Goal: Information Seeking & Learning: Compare options

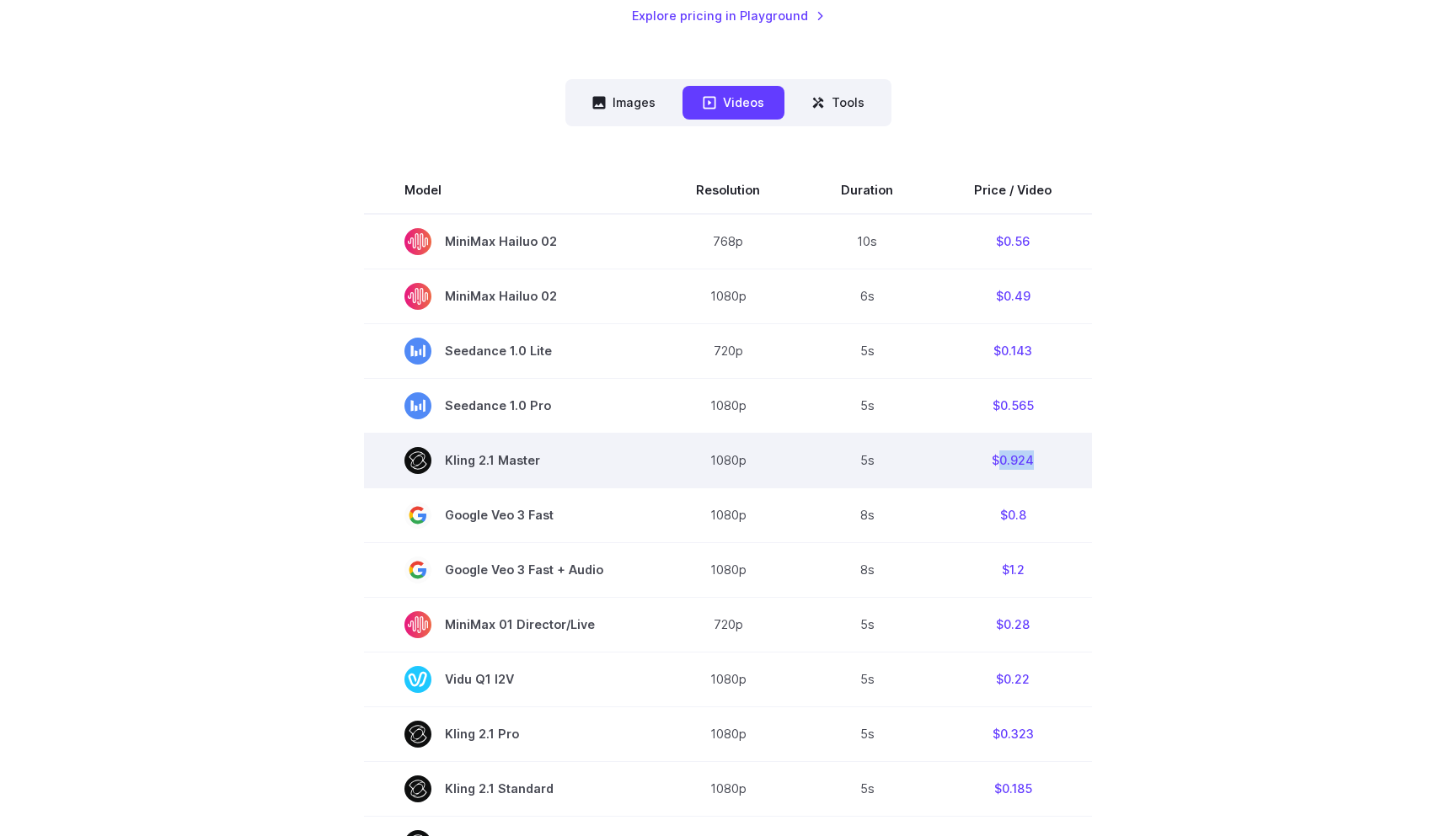
drag, startPoint x: 997, startPoint y: 464, endPoint x: 1034, endPoint y: 460, distance: 37.2
click at [1034, 460] on td "$0.924" at bounding box center [1013, 460] width 158 height 55
drag, startPoint x: 1034, startPoint y: 460, endPoint x: 986, endPoint y: 461, distance: 48.0
click at [986, 461] on td "$0.924" at bounding box center [1013, 460] width 158 height 55
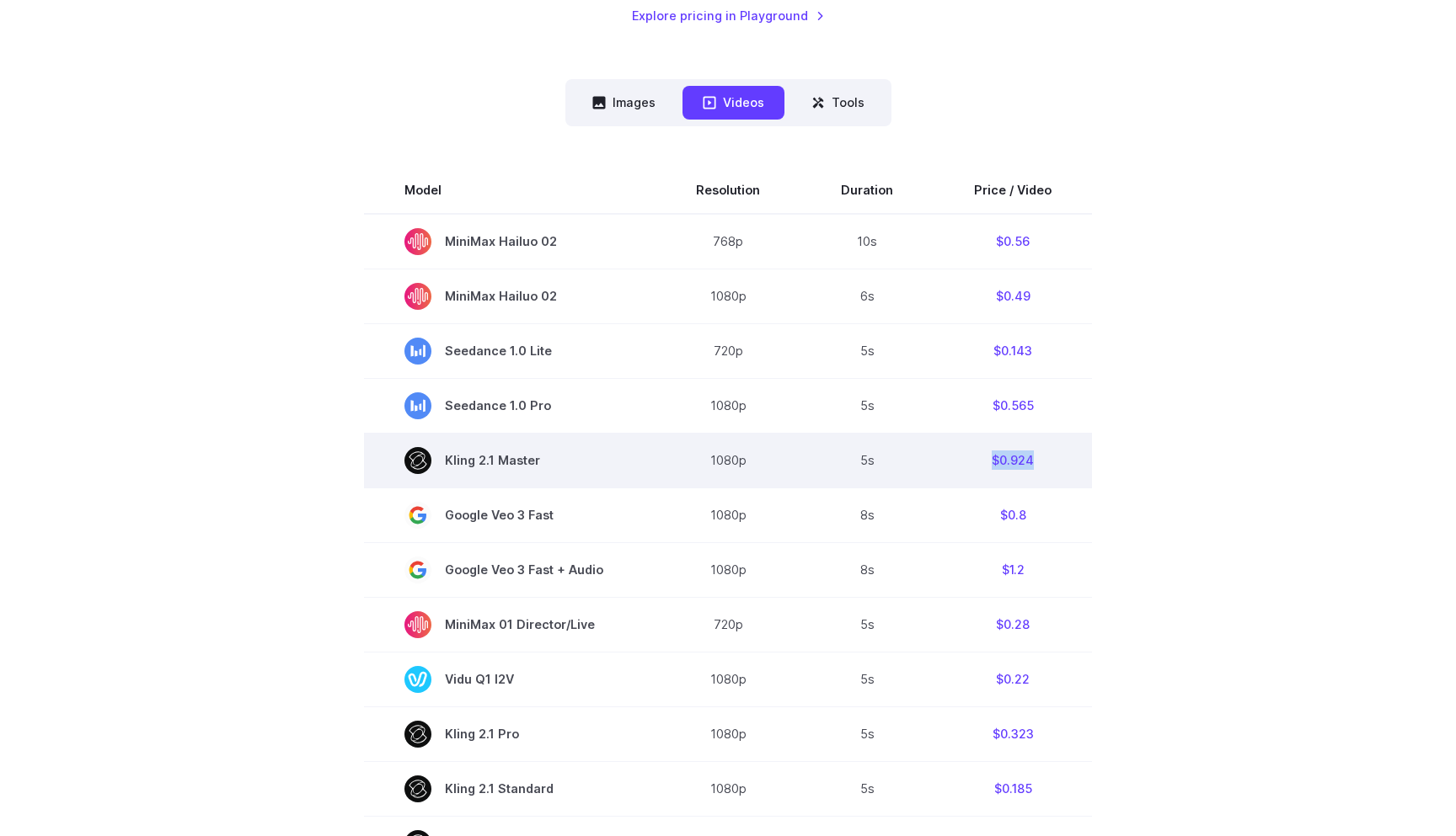
click at [986, 461] on td "$0.924" at bounding box center [1013, 460] width 158 height 55
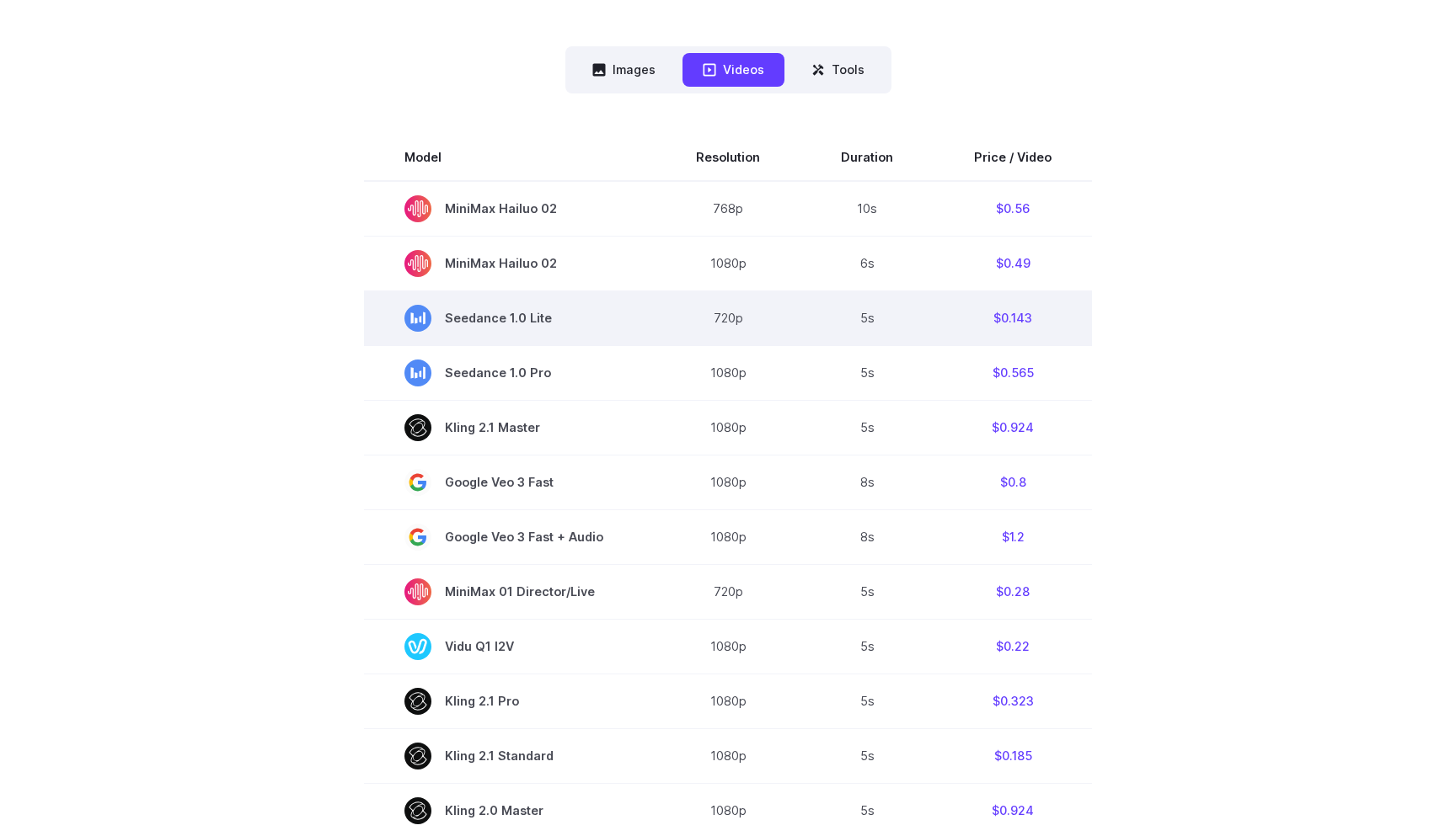
scroll to position [466, 0]
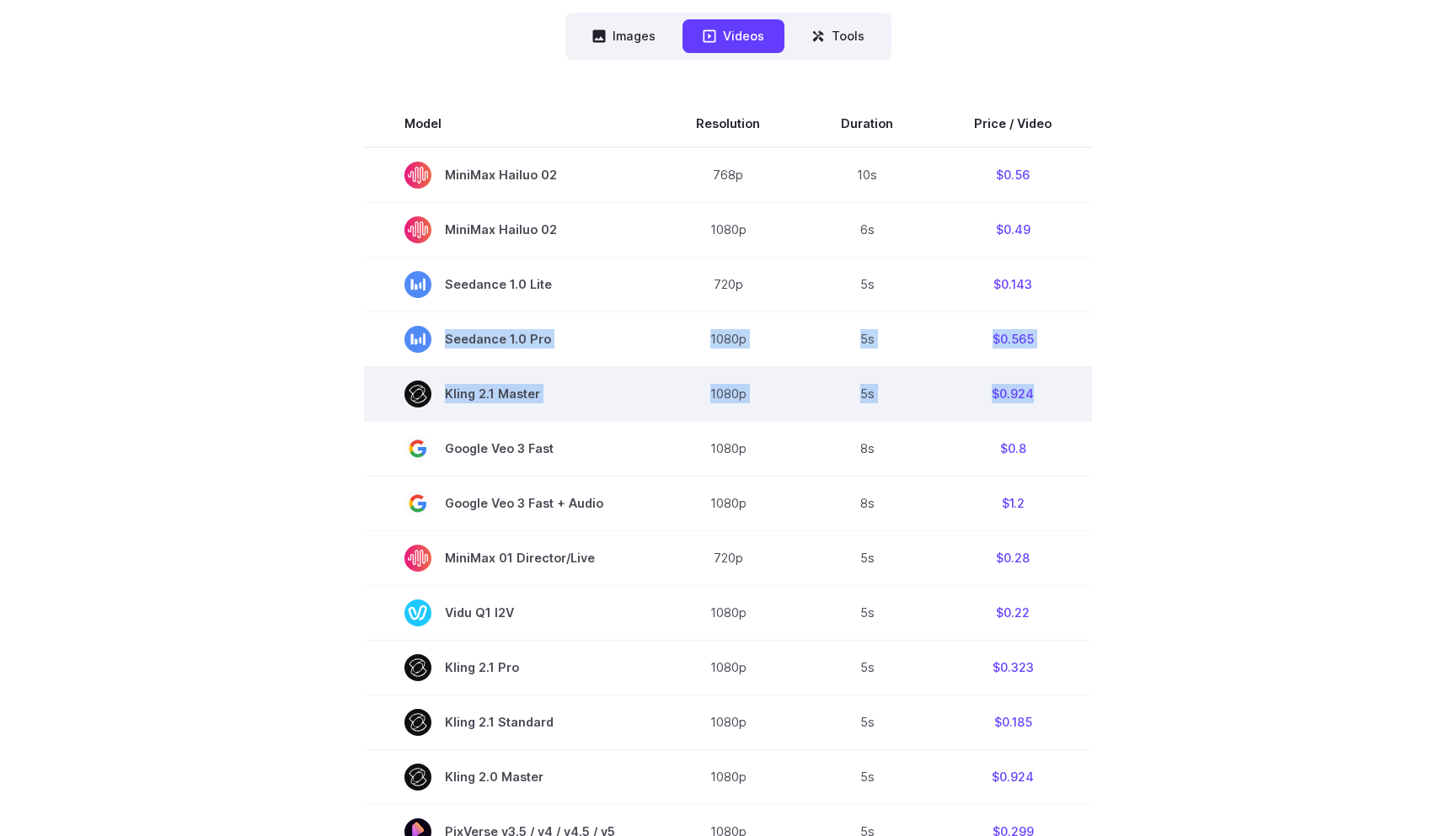
drag, startPoint x: 1030, startPoint y: 280, endPoint x: 1064, endPoint y: 390, distance: 115.1
click at [1064, 390] on tbody "Model Resolution Duration Price / Video MiniMax Hailuo 02 768p 10s $0.56 MiniMa…" at bounding box center [728, 671] width 728 height 1142
click at [1064, 390] on td "$0.924" at bounding box center [1013, 394] width 158 height 55
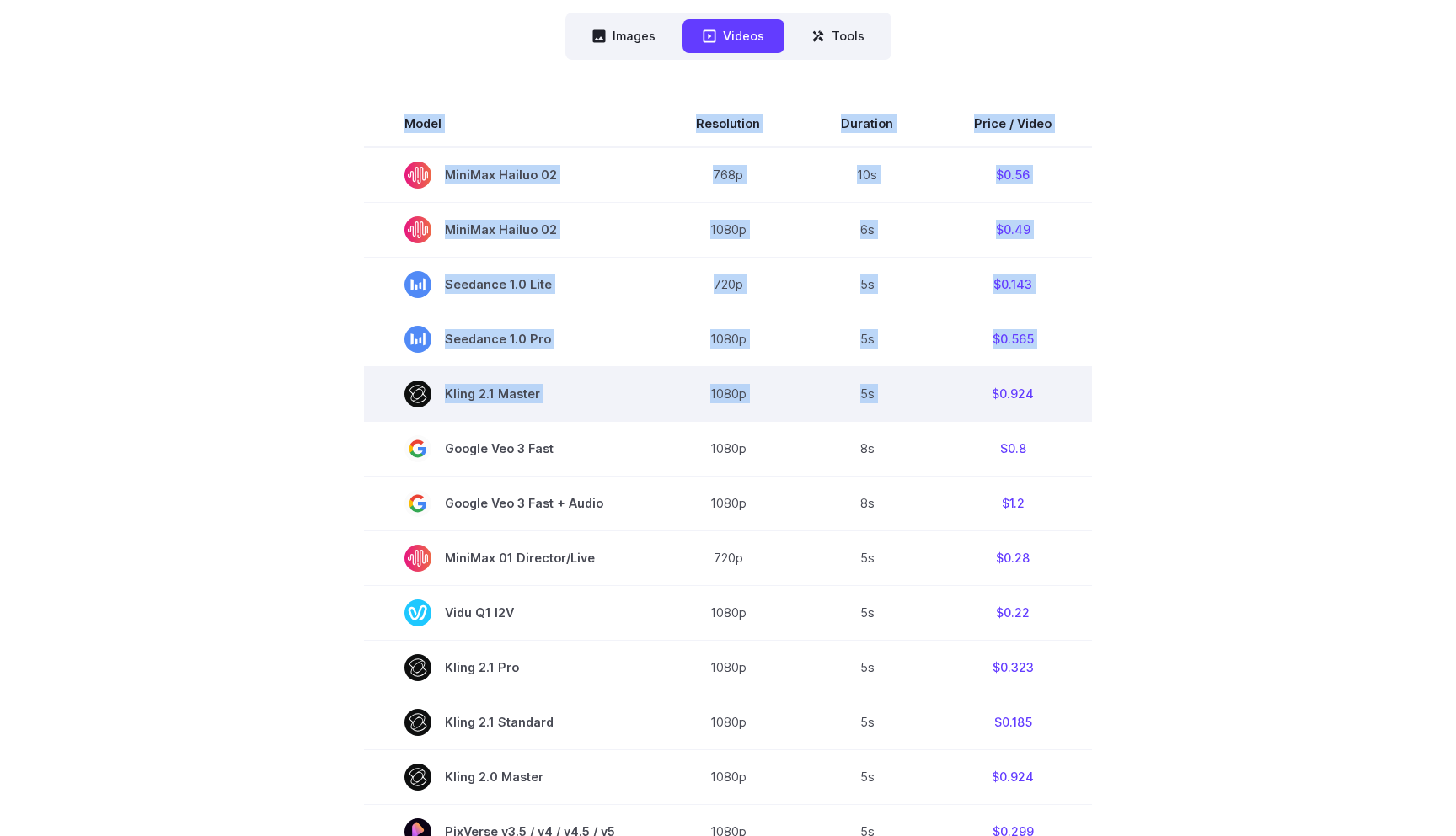
drag, startPoint x: 1067, startPoint y: 385, endPoint x: 964, endPoint y: 385, distance: 103.0
click at [964, 385] on section "Model Resolution Duration Price / Video MiniMax Hailuo 02 768p 10s $0.56 MiniMa…" at bounding box center [728, 671] width 1173 height 1142
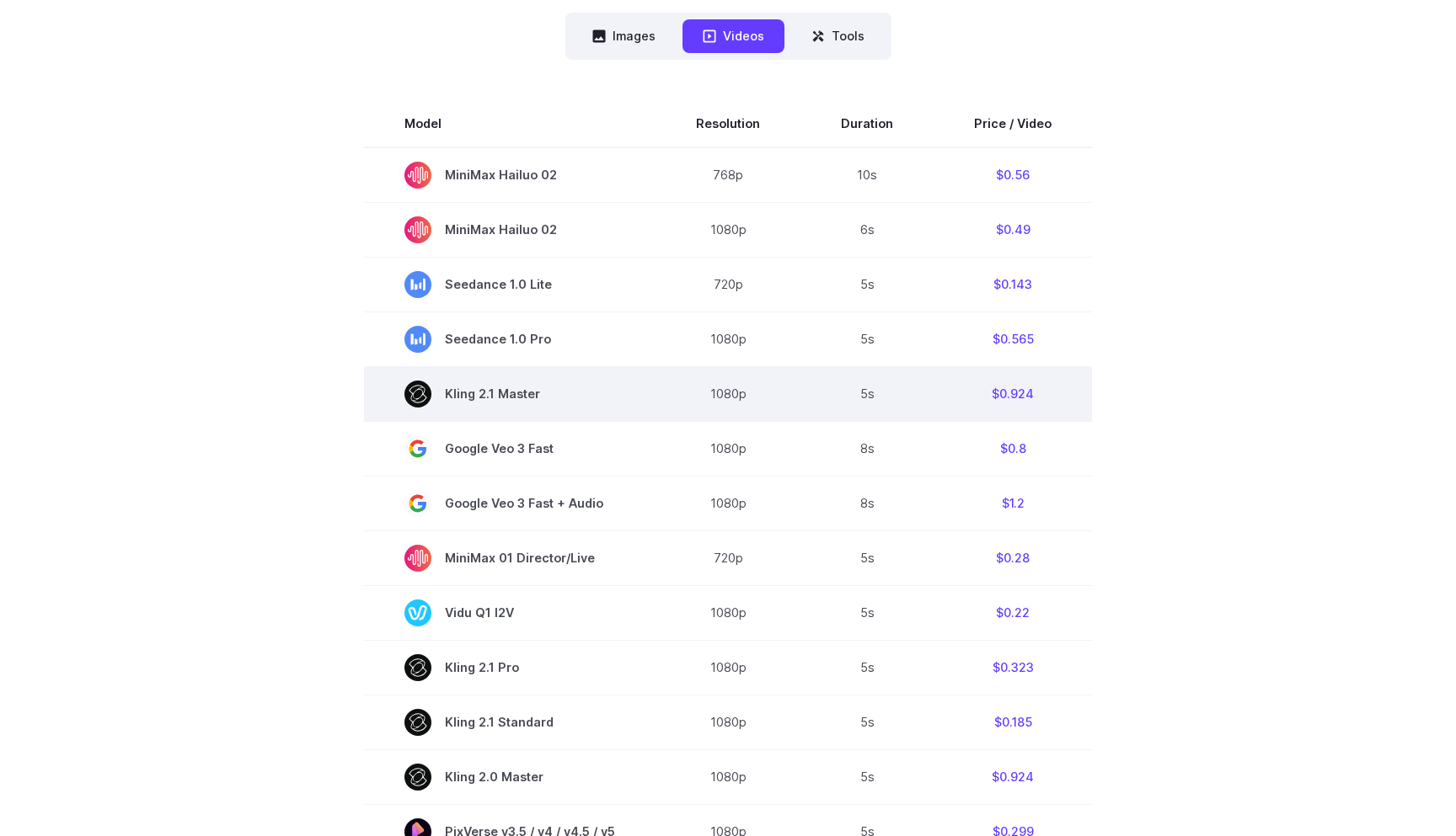
click at [963, 385] on td "$0.924" at bounding box center [1013, 394] width 158 height 55
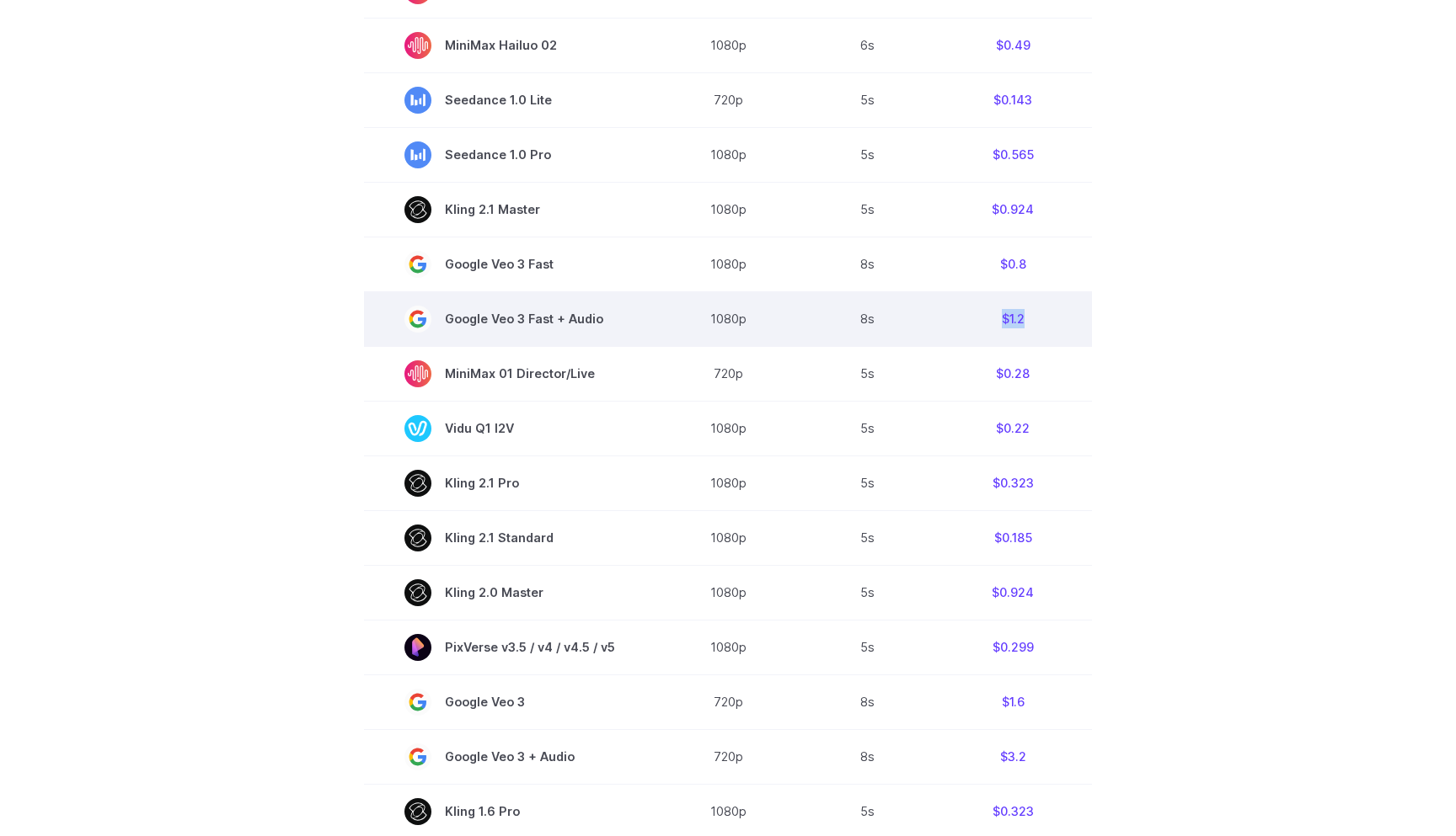
drag, startPoint x: 998, startPoint y: 314, endPoint x: 1036, endPoint y: 316, distance: 38.1
click at [1036, 316] on td "$1.2" at bounding box center [1013, 318] width 158 height 55
drag, startPoint x: 1036, startPoint y: 316, endPoint x: 1057, endPoint y: 318, distance: 21.1
click at [1036, 316] on td "$1.2" at bounding box center [1013, 318] width 158 height 55
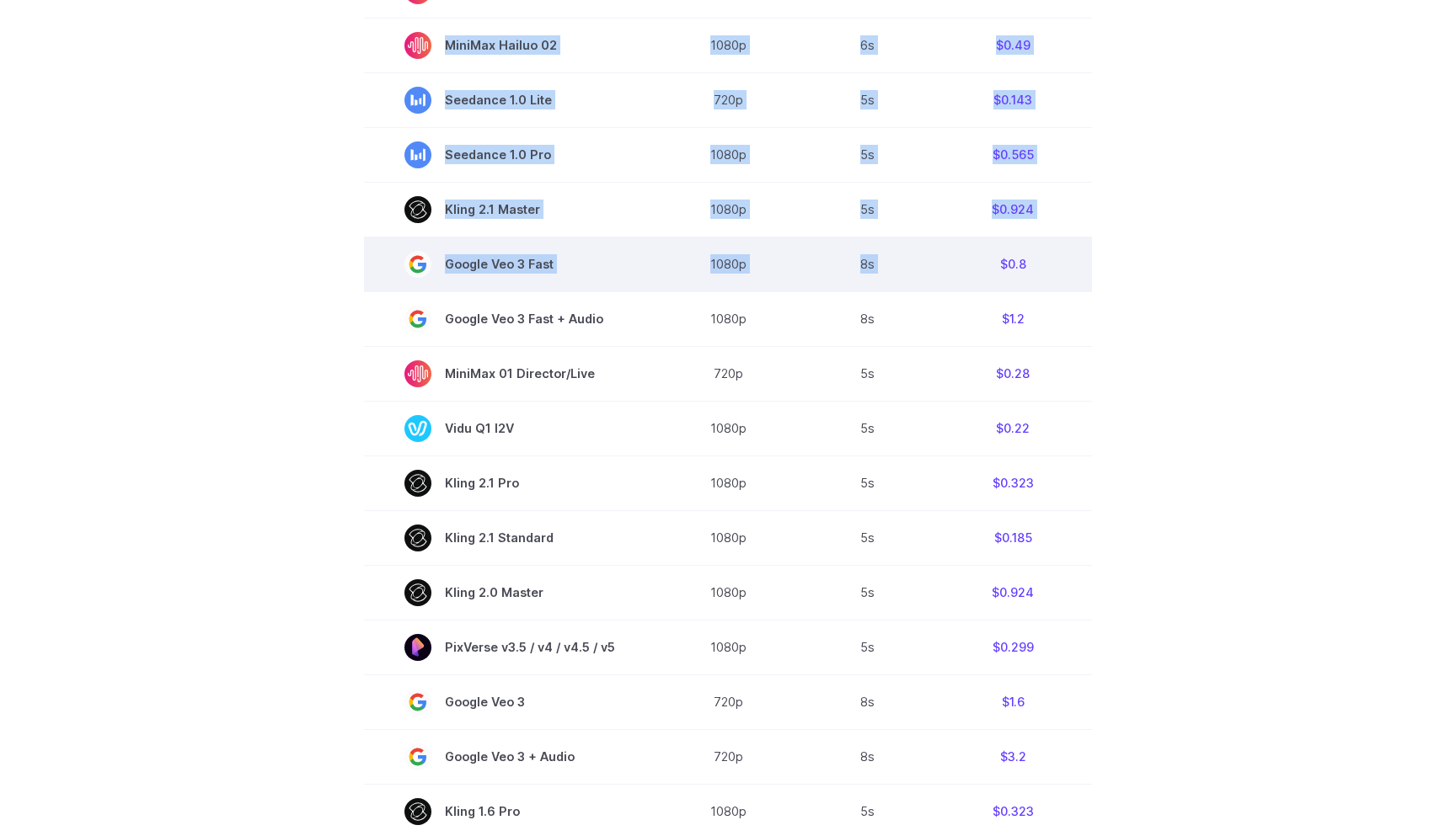
drag, startPoint x: 1067, startPoint y: 262, endPoint x: 996, endPoint y: 261, distance: 71.0
click at [996, 261] on section "Model Resolution Duration Price / Video MiniMax Hailuo 02 768p 10s $0.56 MiniMa…" at bounding box center [728, 487] width 1173 height 1142
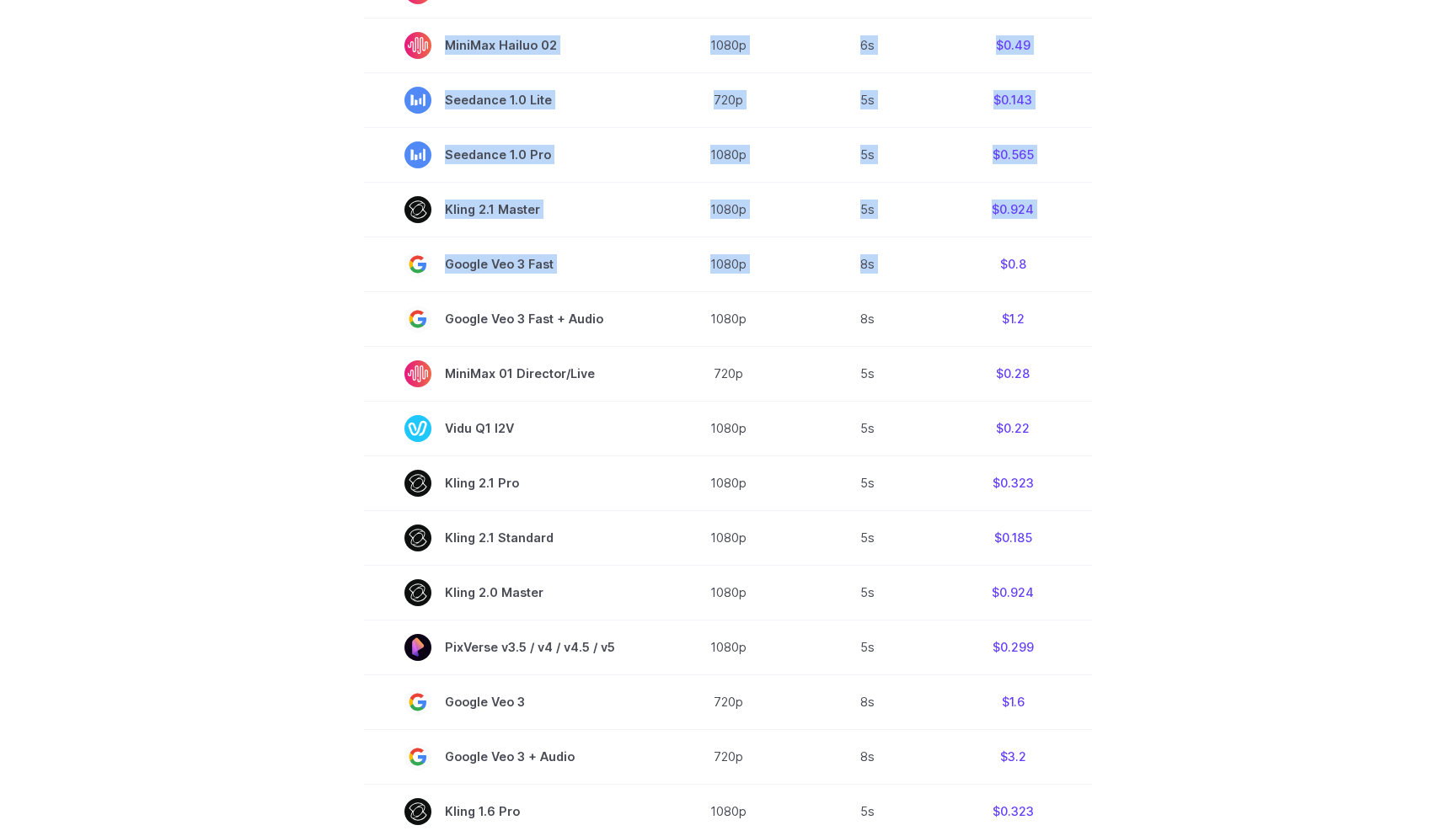
click at [1159, 273] on section "Model Resolution Duration Price / Video MiniMax Hailuo 02 768p 10s $0.56 MiniMa…" at bounding box center [728, 487] width 1173 height 1142
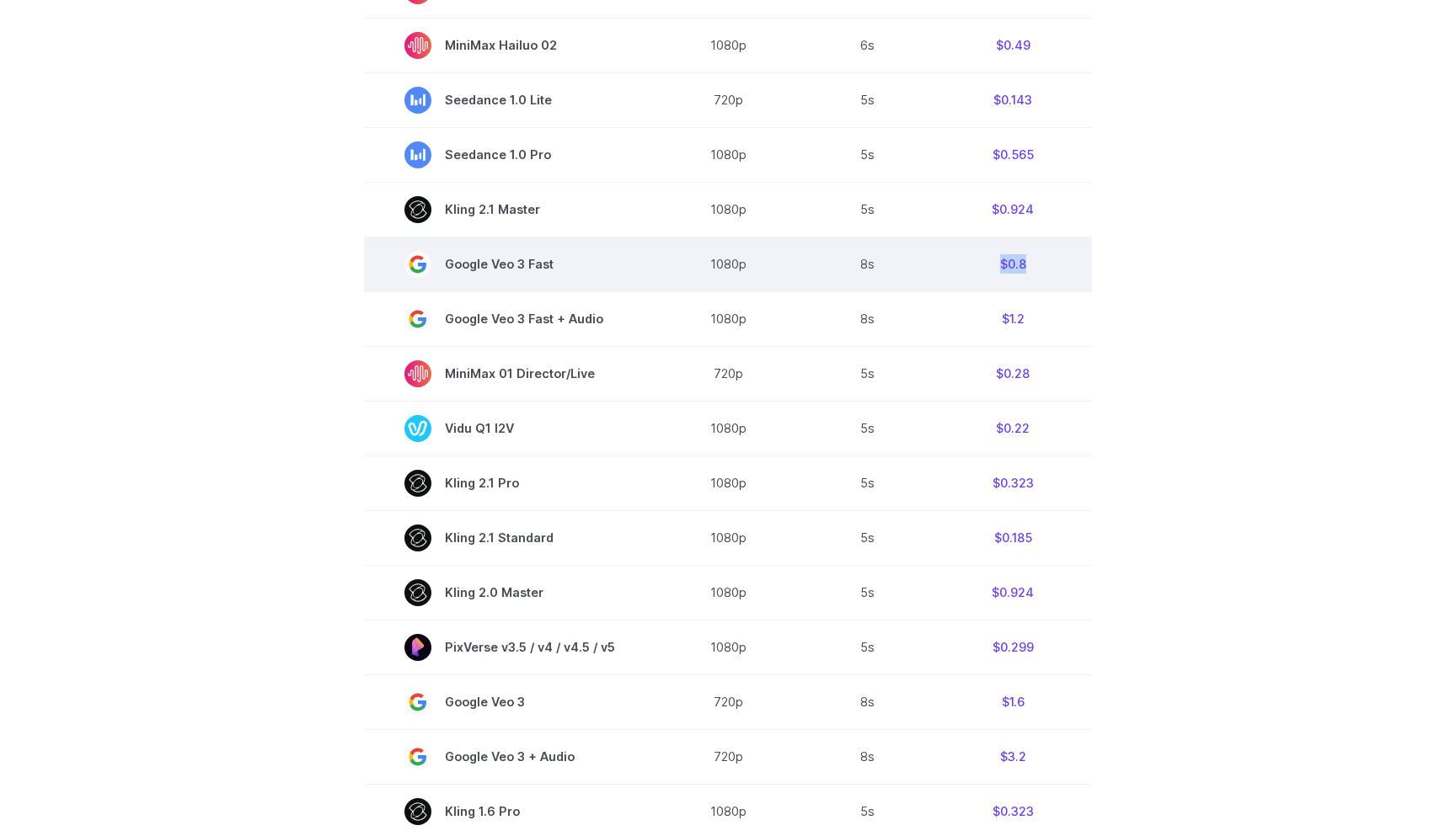
drag, startPoint x: 998, startPoint y: 266, endPoint x: 1025, endPoint y: 266, distance: 27.0
click at [1025, 266] on td "$0.8" at bounding box center [1013, 264] width 158 height 55
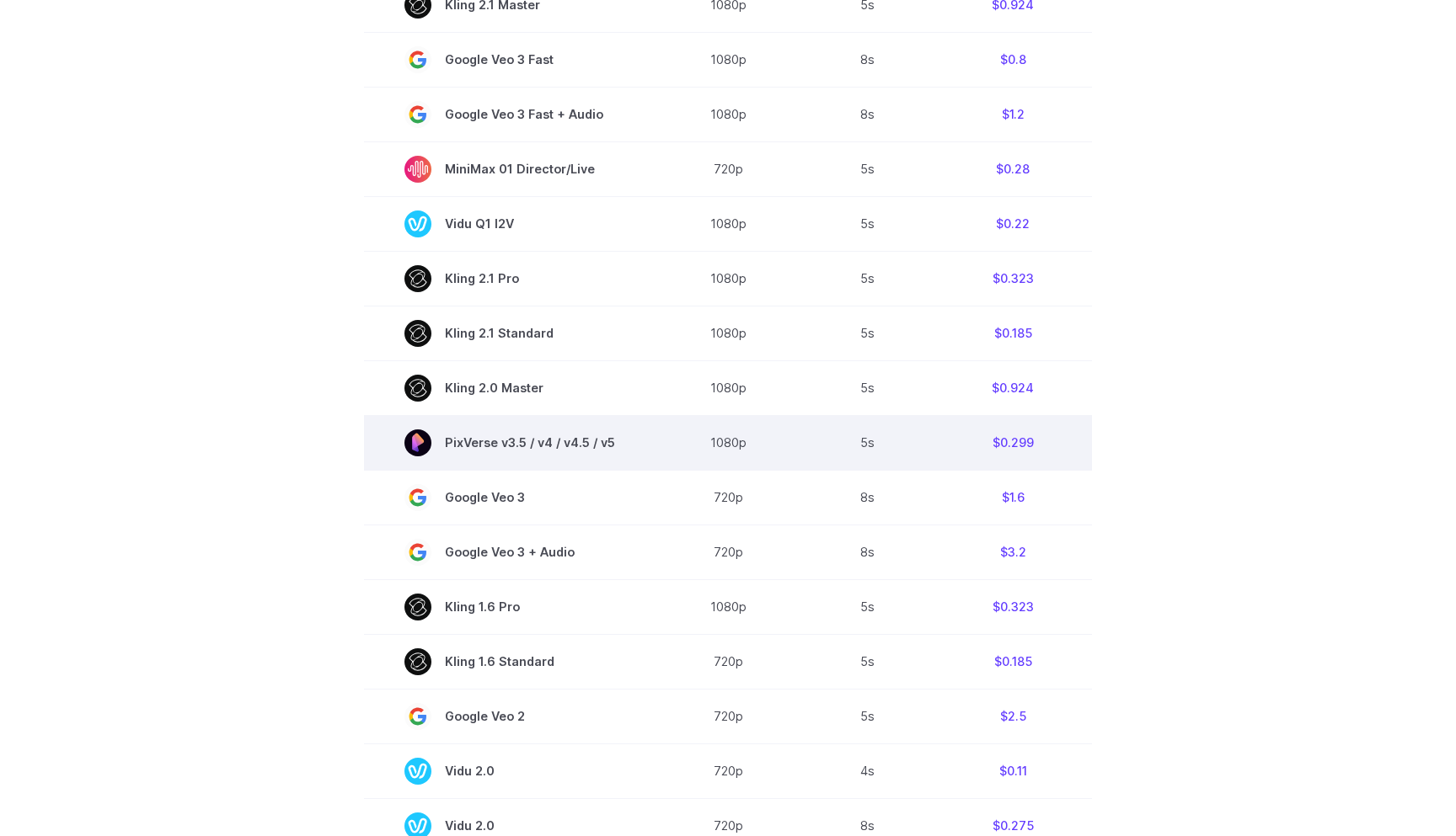
scroll to position [867, 0]
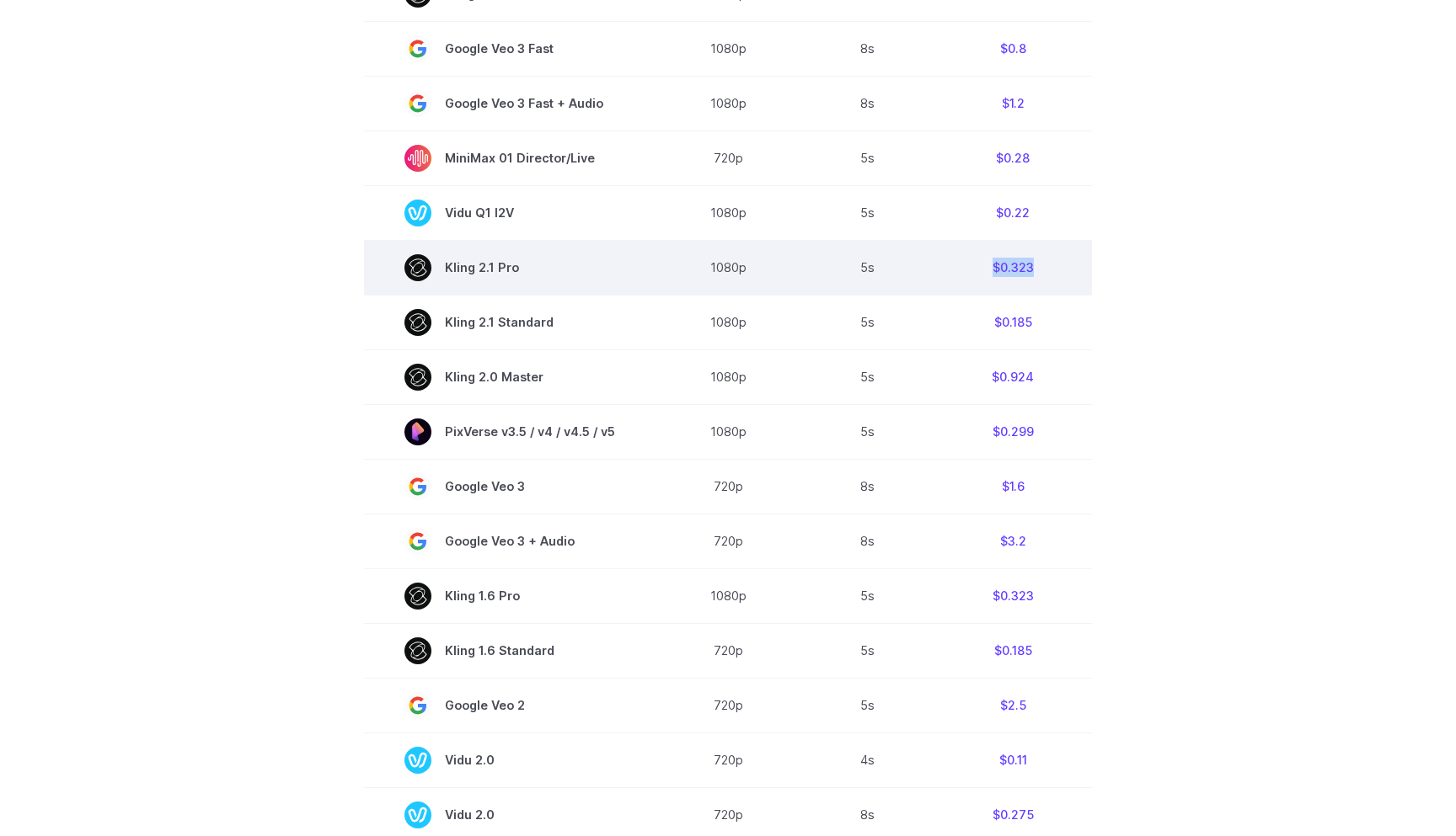
drag, startPoint x: 1038, startPoint y: 267, endPoint x: 967, endPoint y: 272, distance: 71.2
click at [967, 272] on td "$0.323" at bounding box center [1013, 267] width 158 height 55
click at [967, 272] on td "$0.323" at bounding box center [1013, 267] width 158 height 55
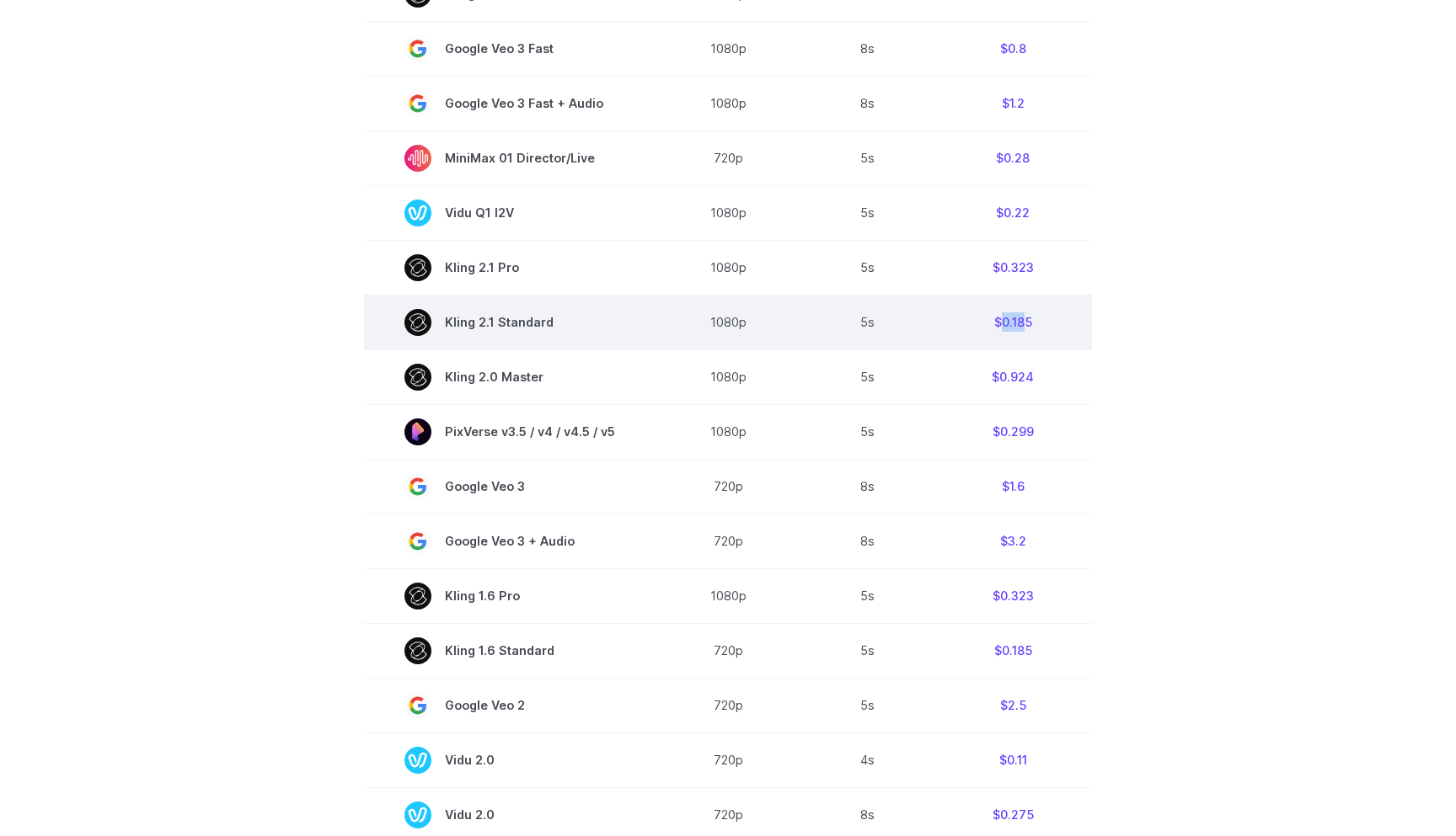
drag, startPoint x: 996, startPoint y: 326, endPoint x: 1023, endPoint y: 326, distance: 27.0
click at [1023, 326] on td "$0.185" at bounding box center [1013, 322] width 158 height 55
click at [1024, 326] on td "$0.185" at bounding box center [1013, 322] width 158 height 55
drag, startPoint x: 1030, startPoint y: 325, endPoint x: 984, endPoint y: 327, distance: 46.0
click at [984, 327] on td "$0.185" at bounding box center [1013, 322] width 158 height 55
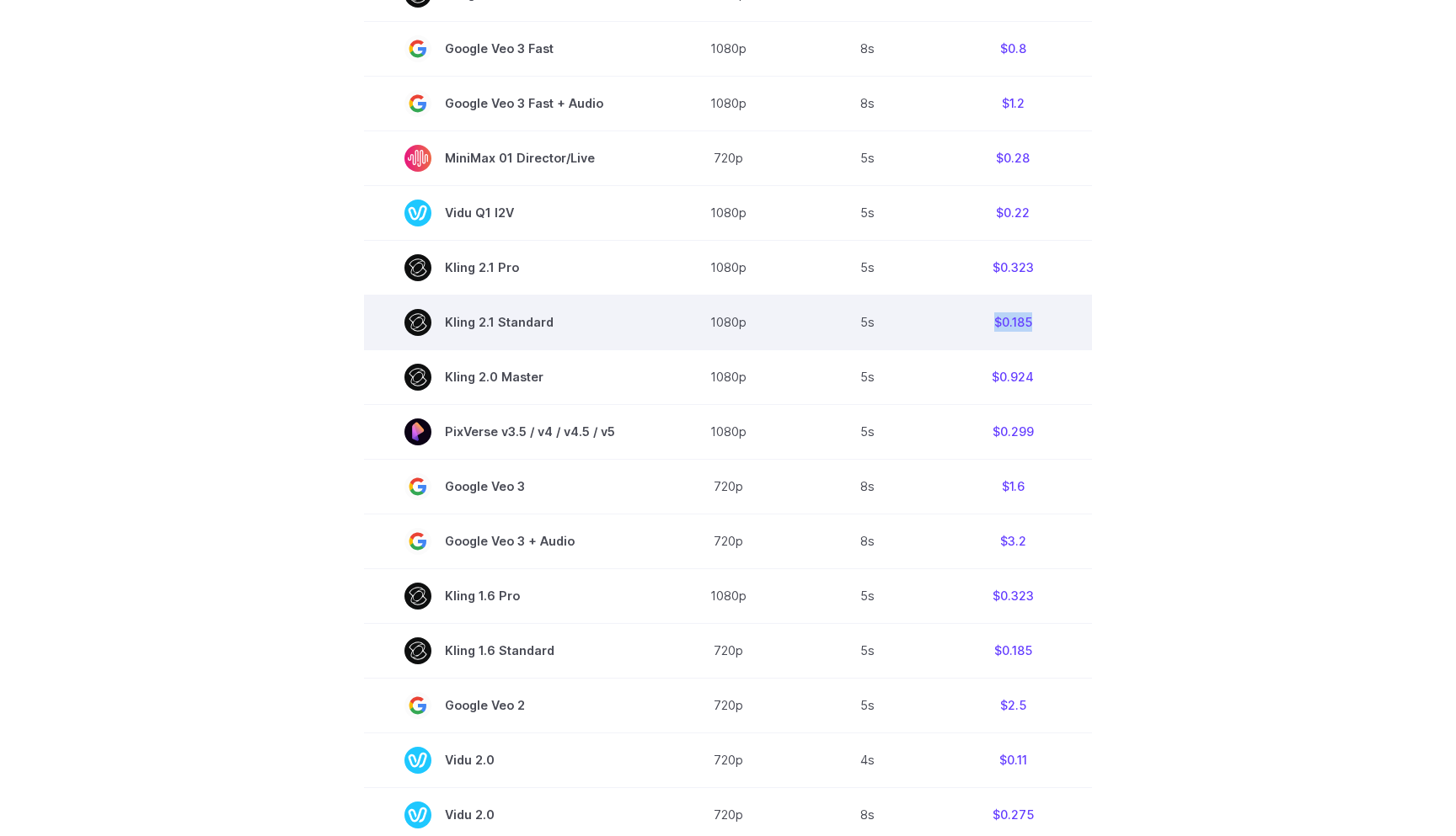
click at [984, 327] on td "$0.185" at bounding box center [1013, 322] width 158 height 55
drag, startPoint x: 1000, startPoint y: 325, endPoint x: 1029, endPoint y: 324, distance: 29.0
click at [1029, 324] on td "$0.185" at bounding box center [1013, 322] width 158 height 55
drag, startPoint x: 1029, startPoint y: 325, endPoint x: 991, endPoint y: 329, distance: 38.2
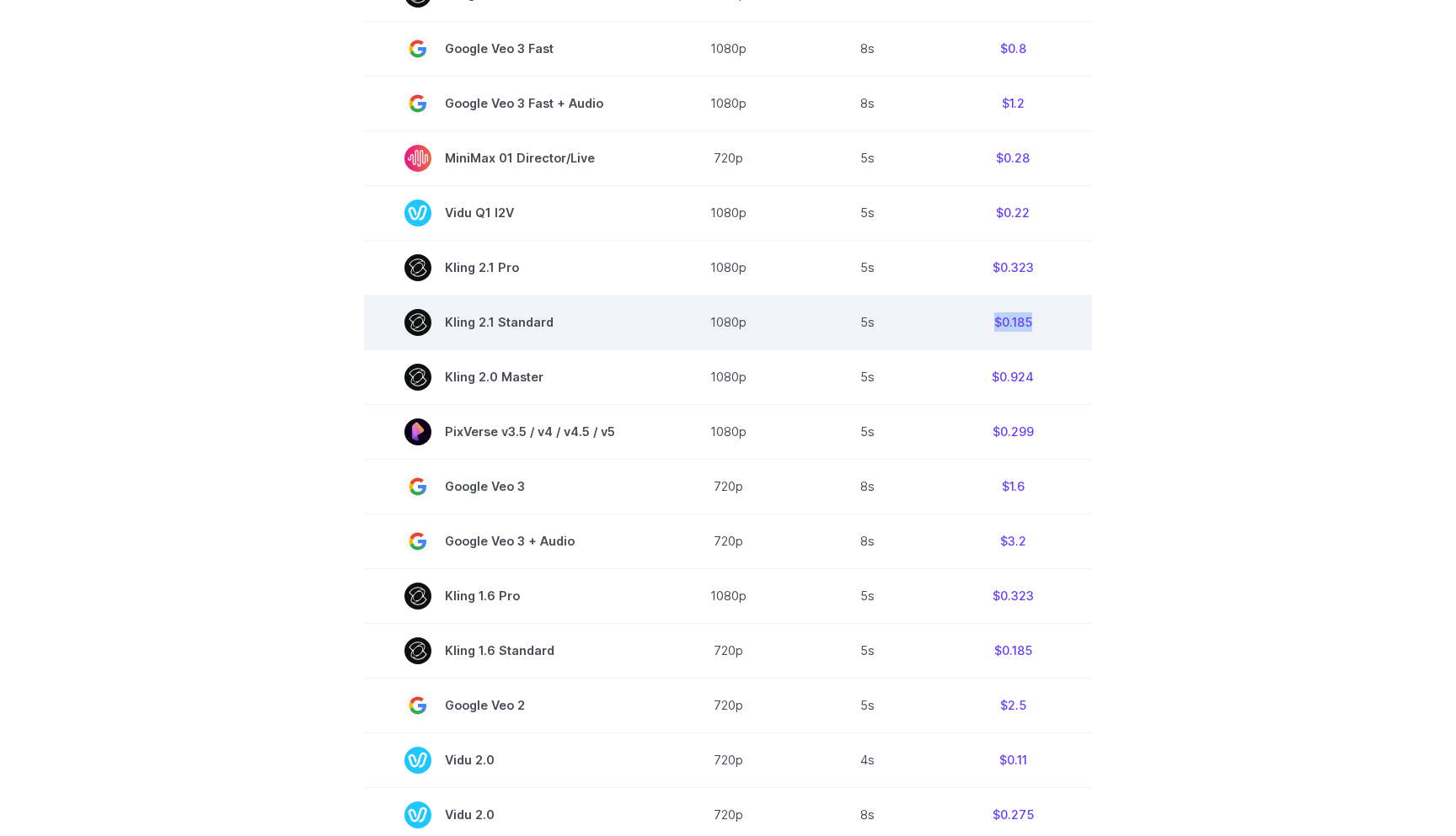
click at [991, 329] on td "$0.185" at bounding box center [1013, 322] width 158 height 55
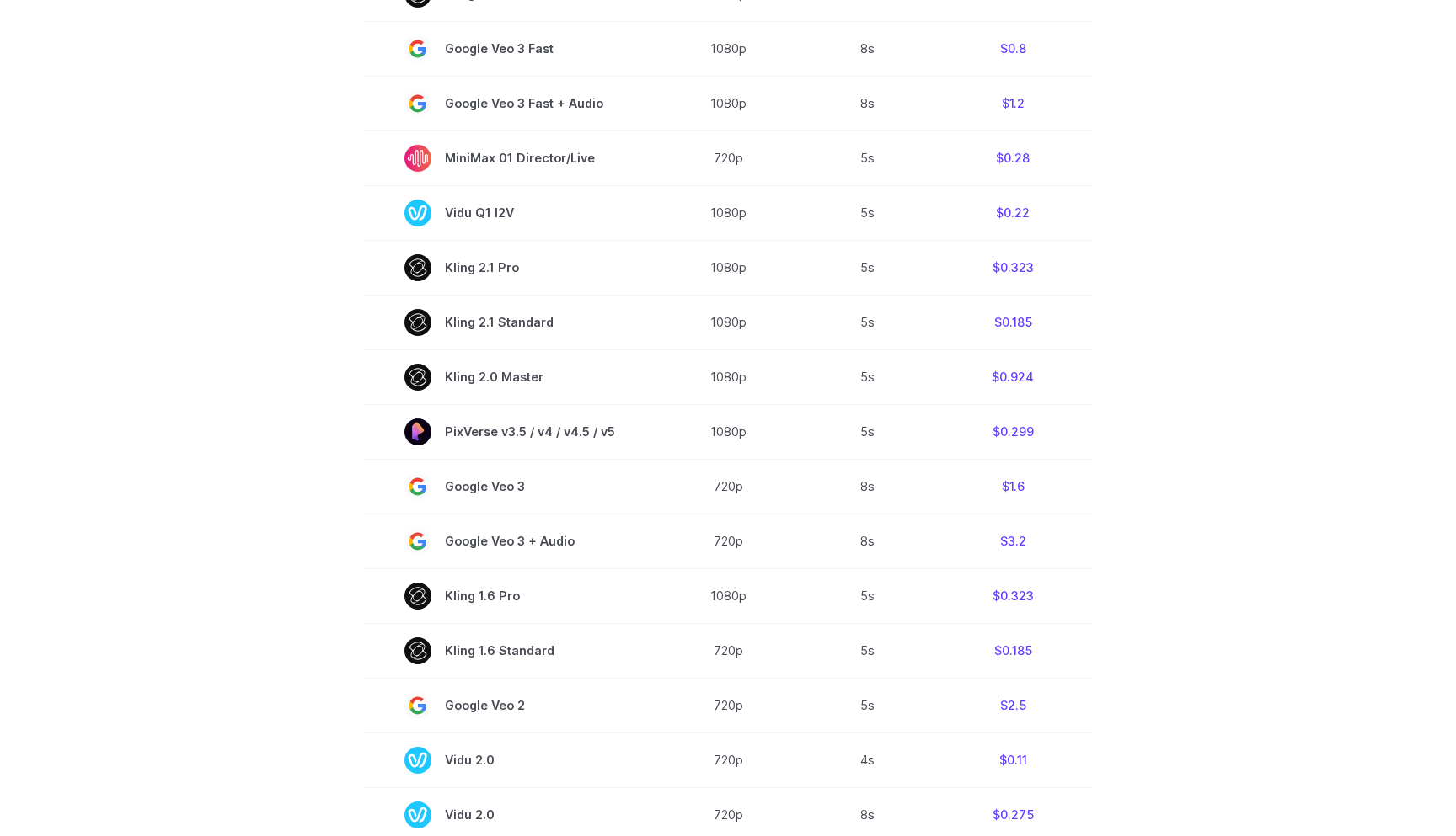
click at [1177, 331] on section "Model Resolution Duration Price / Video MiniMax Hailuo 02 768p 10s $0.56 MiniMa…" at bounding box center [728, 271] width 1173 height 1142
click at [1144, 343] on section "Model Resolution Duration Price / Video MiniMax Hailuo 02 768p 10s $0.56 MiniMa…" at bounding box center [728, 271] width 1173 height 1142
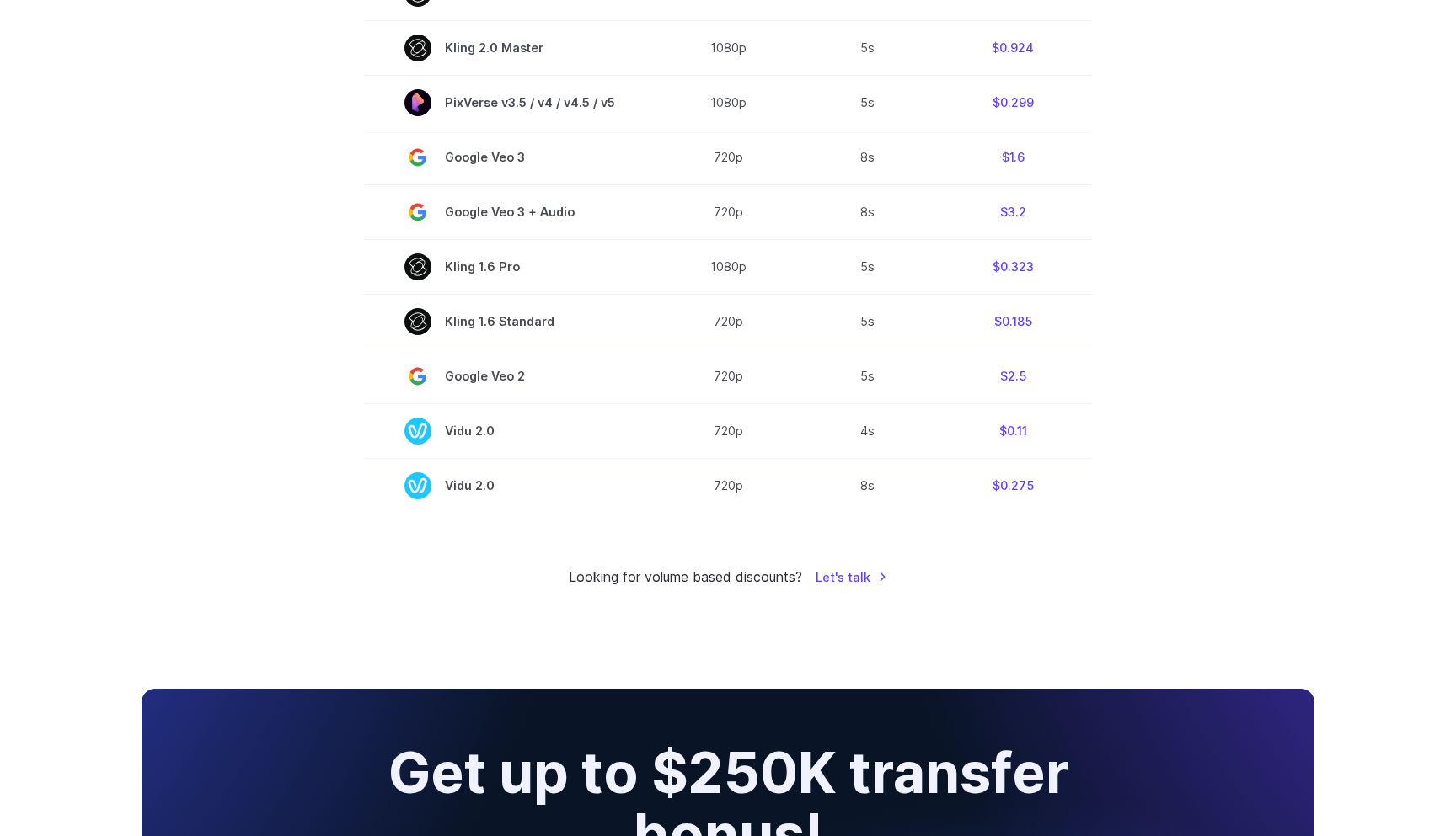
scroll to position [0, 0]
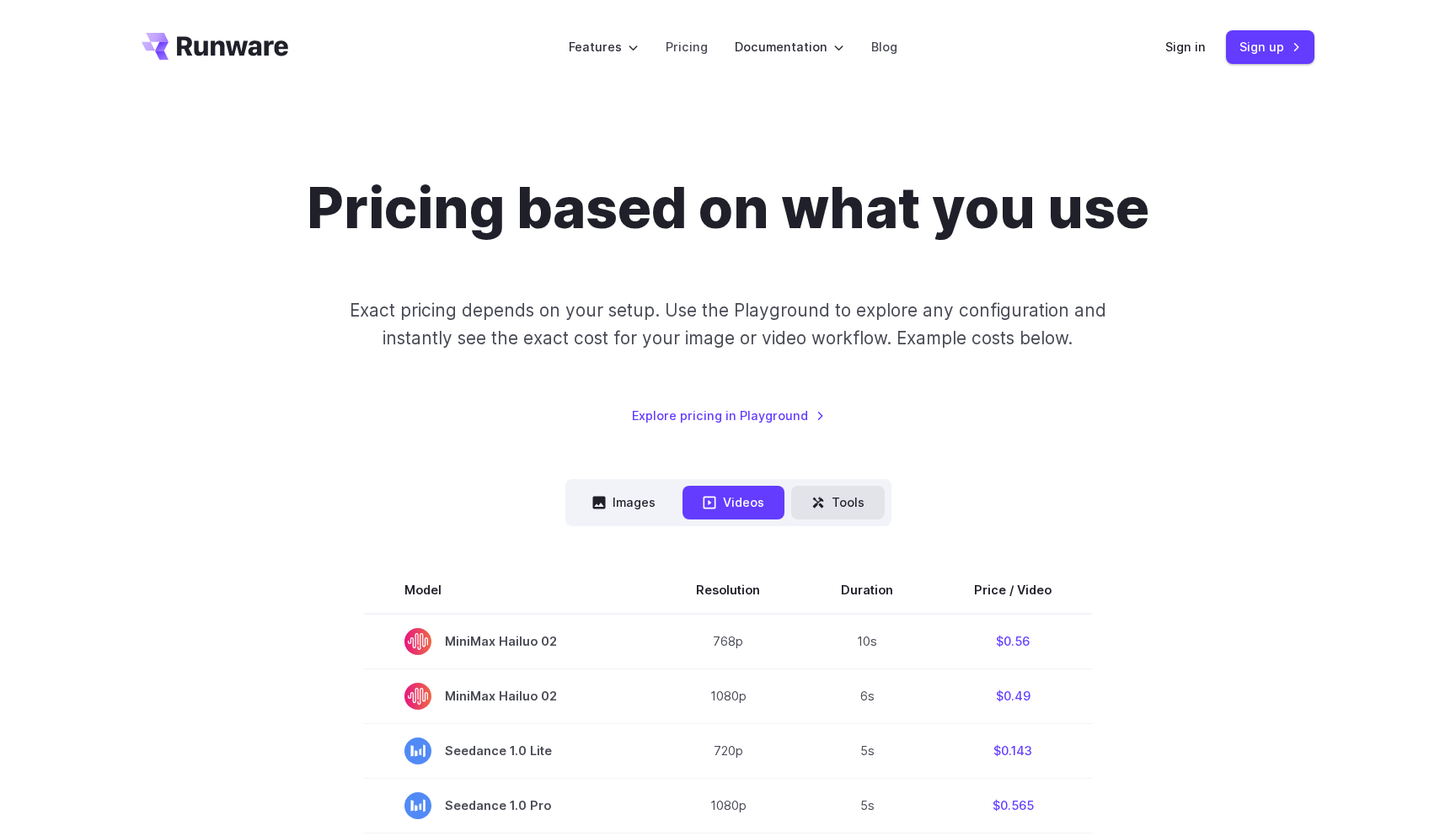
click at [821, 500] on icon at bounding box center [818, 502] width 11 height 11
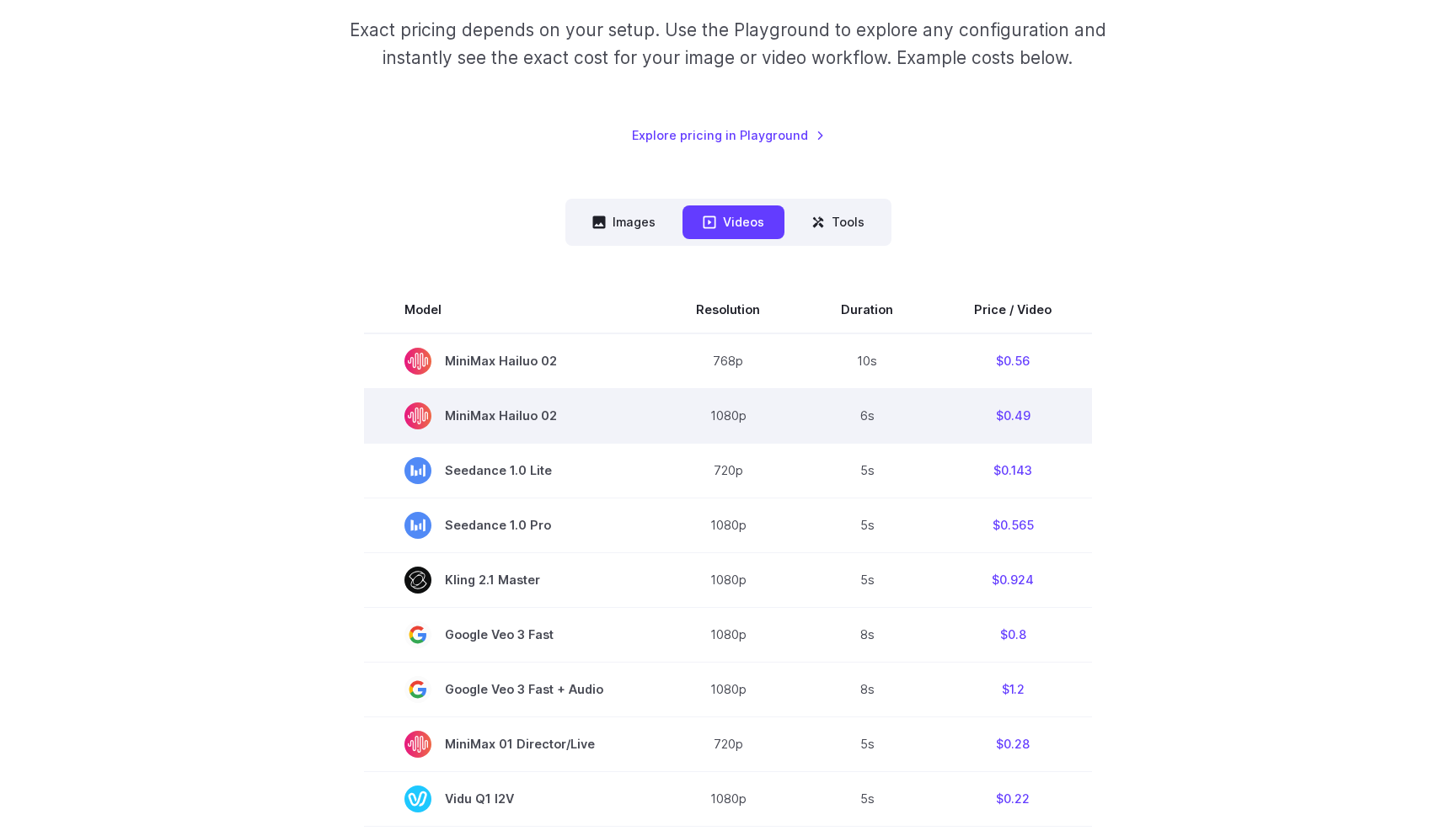
scroll to position [367, 0]
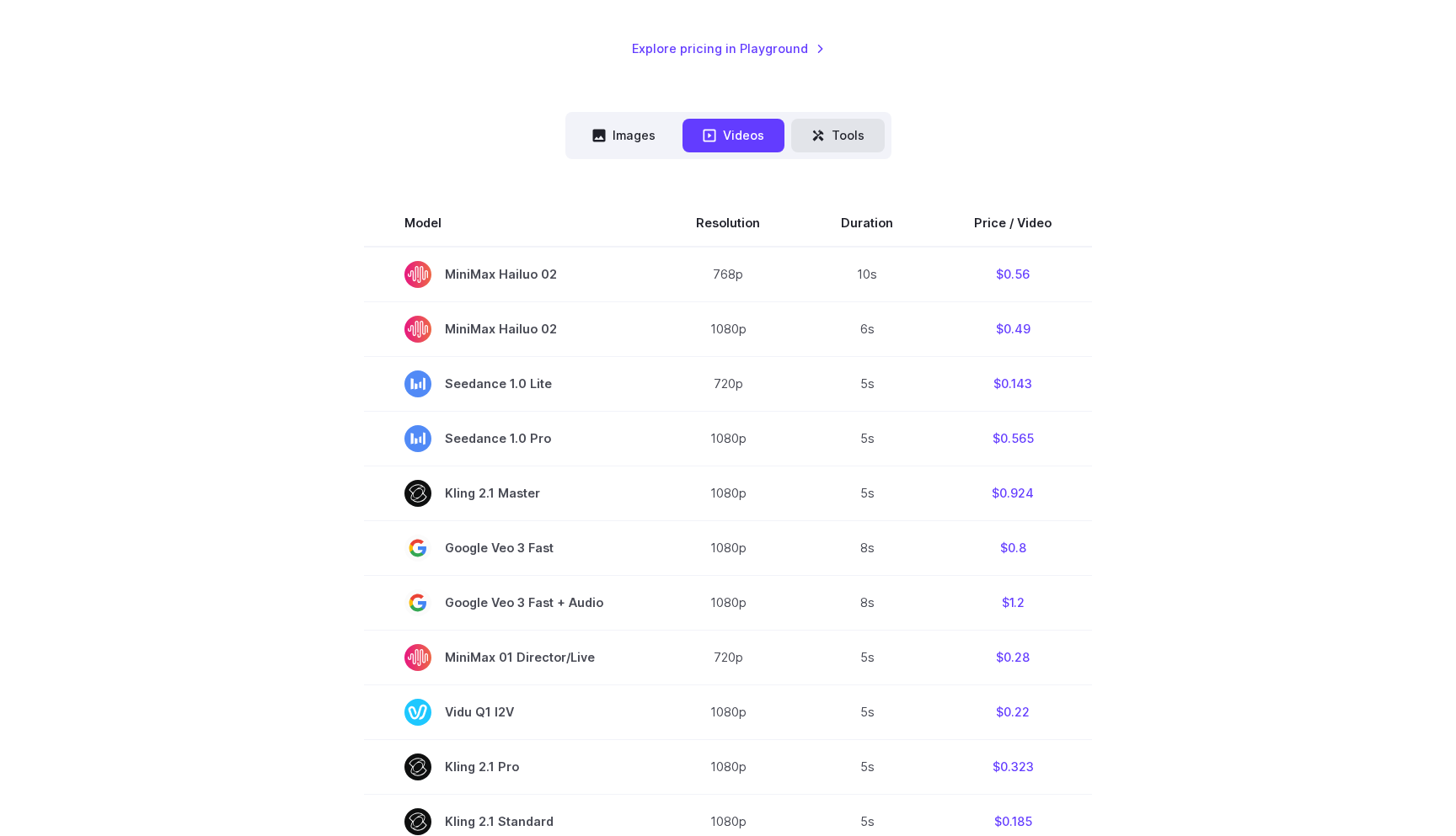
click at [824, 130] on icon at bounding box center [818, 135] width 13 height 13
click at [631, 129] on button "Images" at bounding box center [623, 134] width 104 height 33
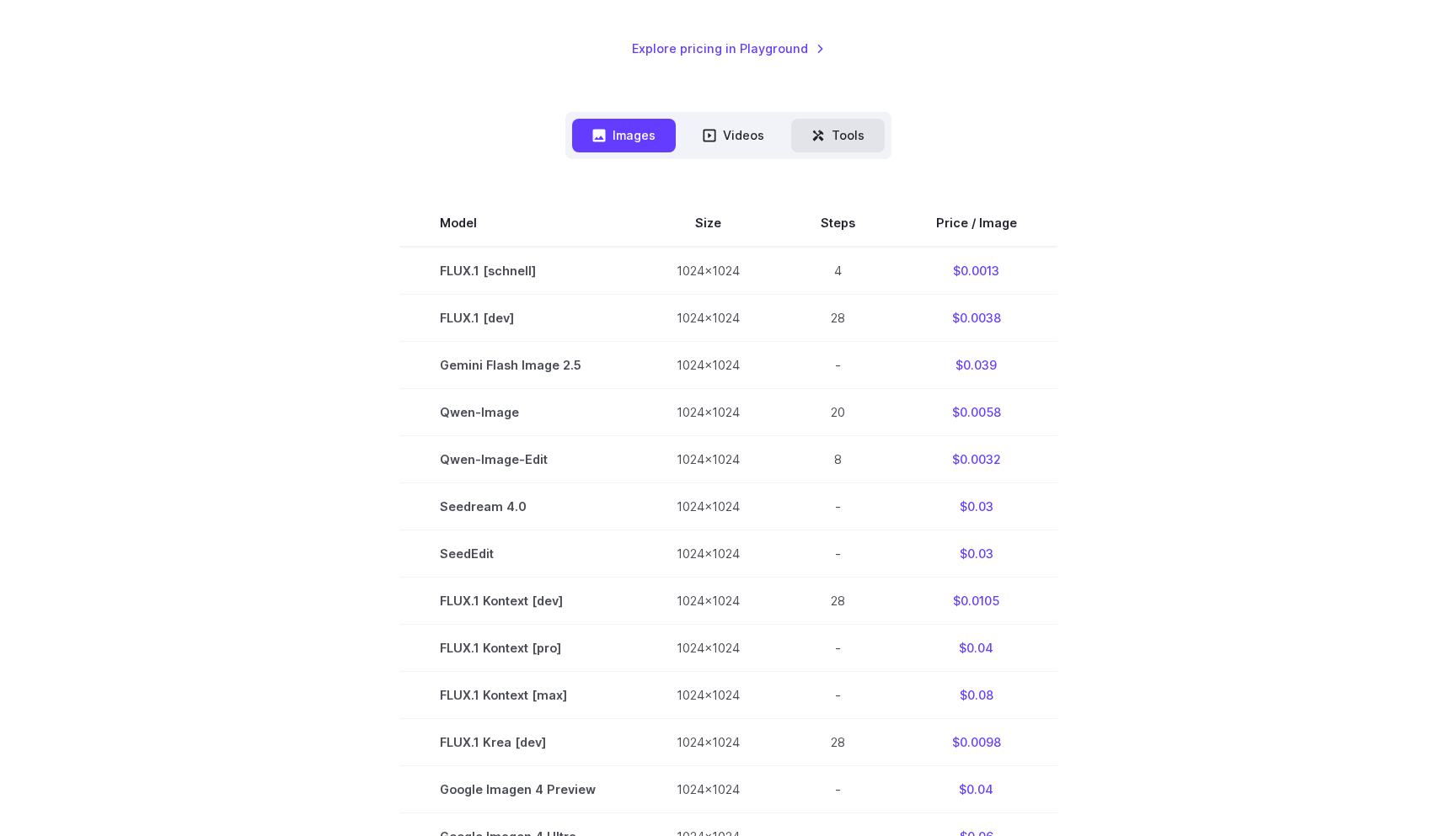
click at [836, 131] on button "Tools" at bounding box center [838, 134] width 94 height 33
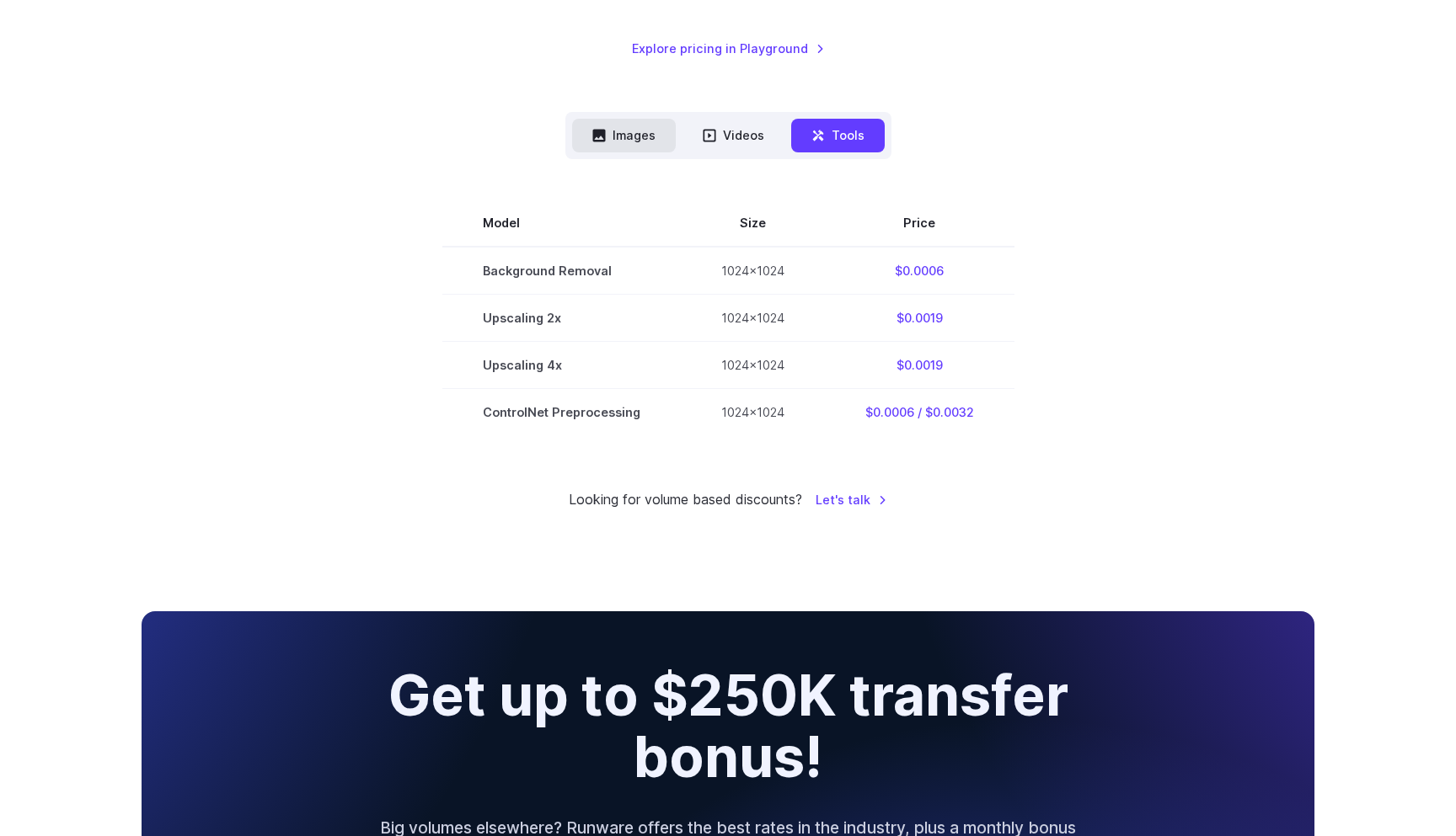
click at [610, 128] on button "Images" at bounding box center [623, 134] width 104 height 33
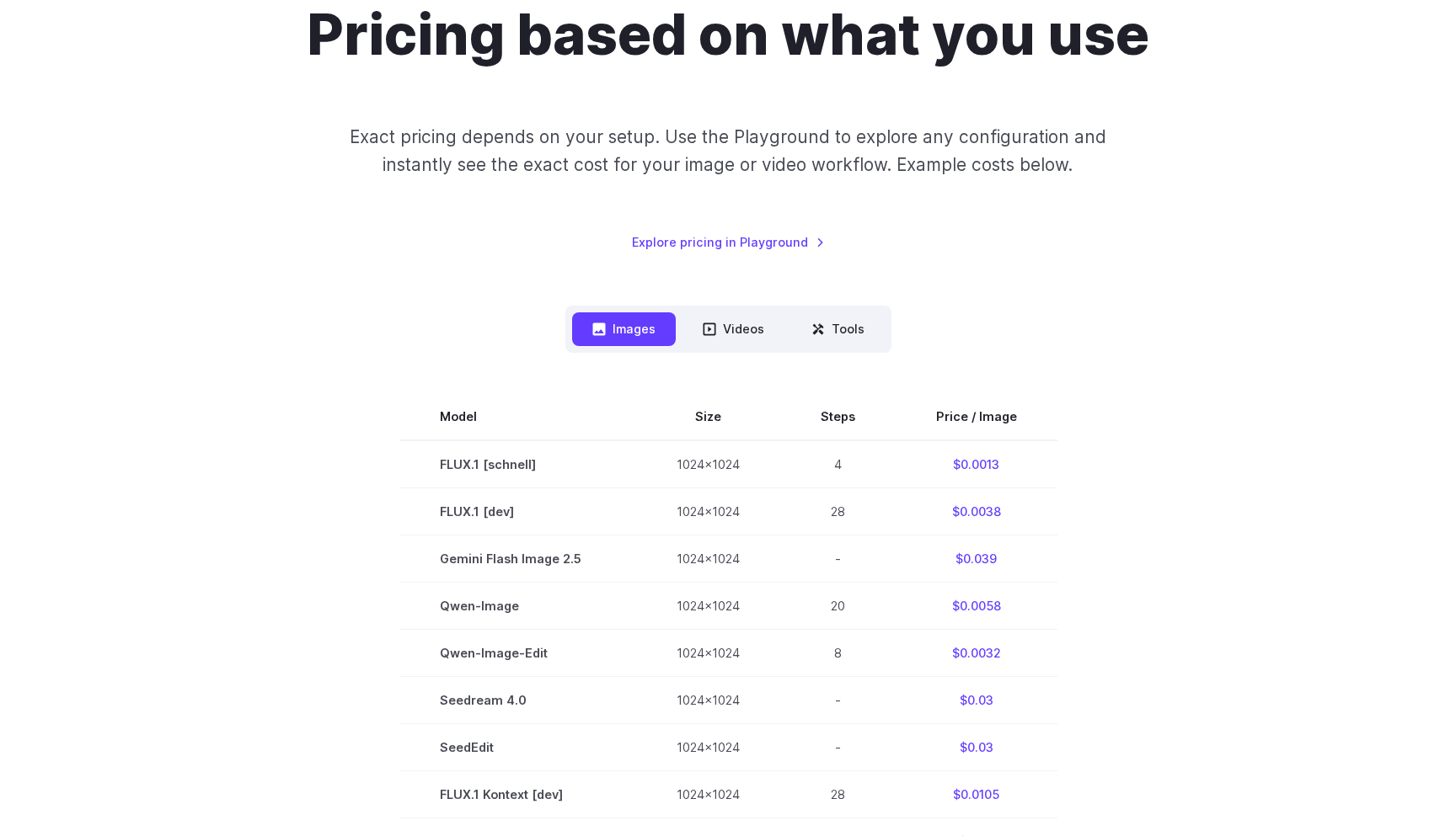
scroll to position [0, 0]
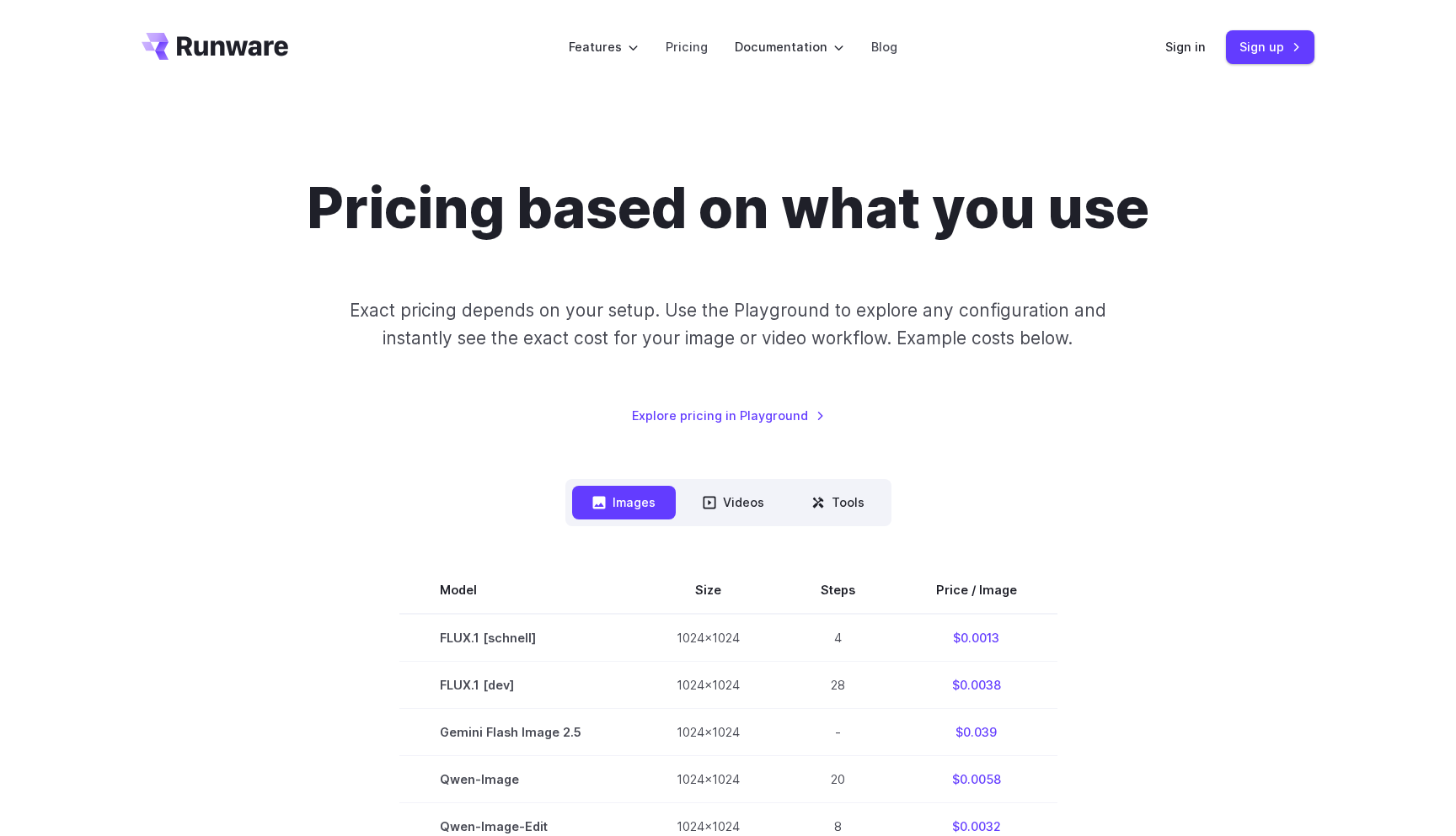
click at [172, 43] on icon "Go to /" at bounding box center [215, 46] width 147 height 27
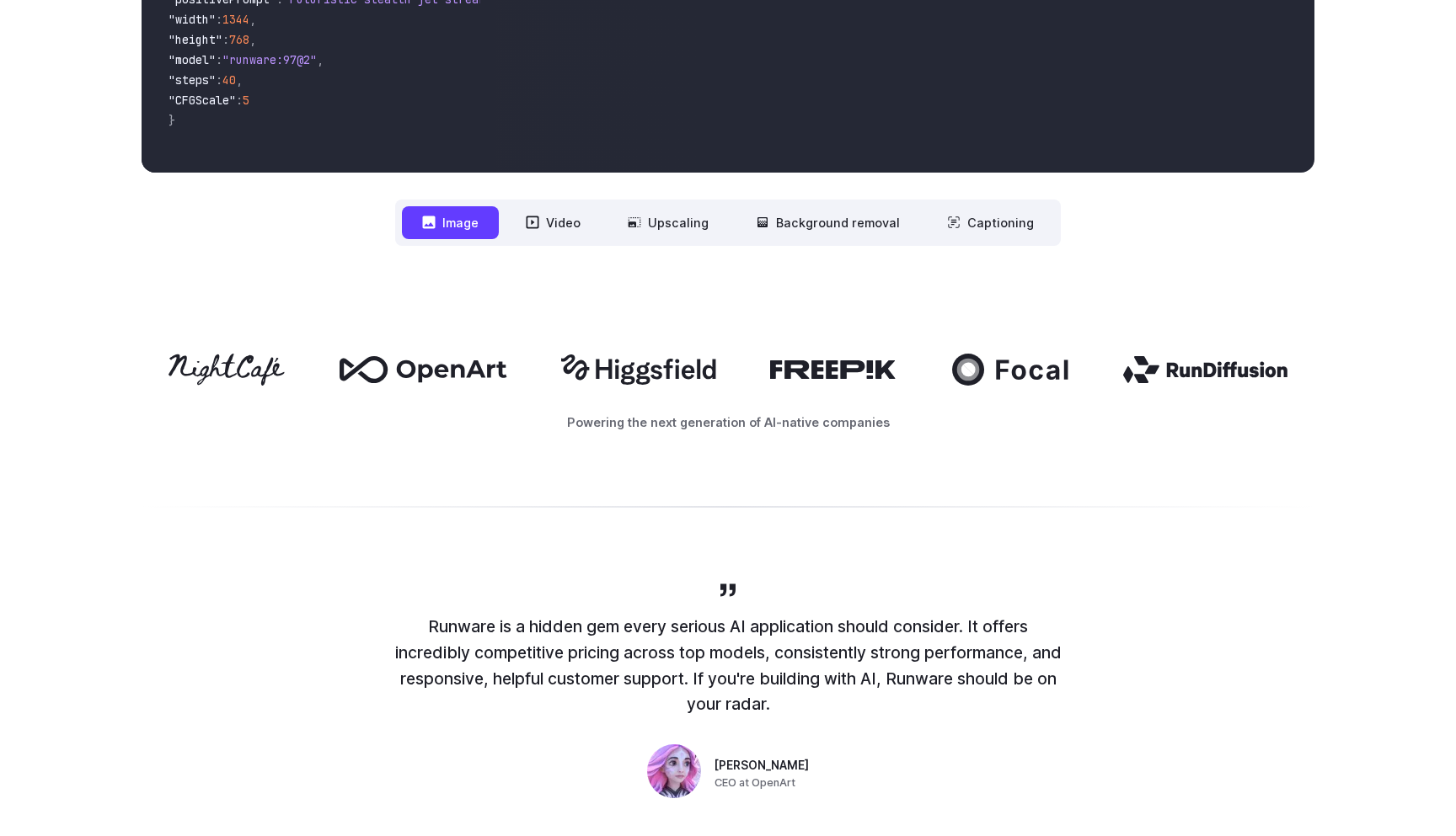
scroll to position [555, 0]
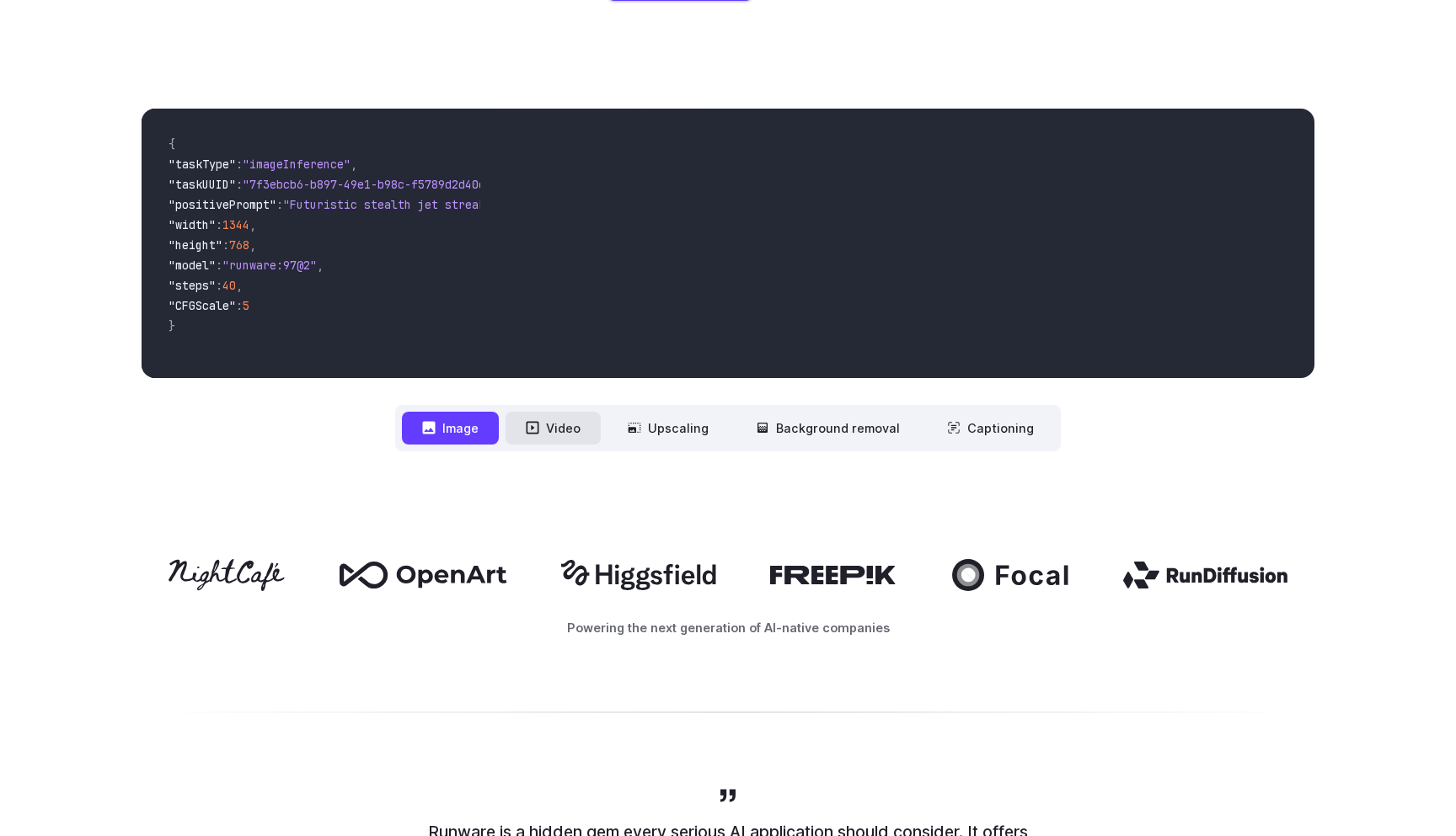
drag, startPoint x: 541, startPoint y: 423, endPoint x: 572, endPoint y: 426, distance: 31.1
click at [539, 423] on icon at bounding box center [532, 427] width 13 height 13
click at [573, 433] on button "Video" at bounding box center [553, 427] width 96 height 33
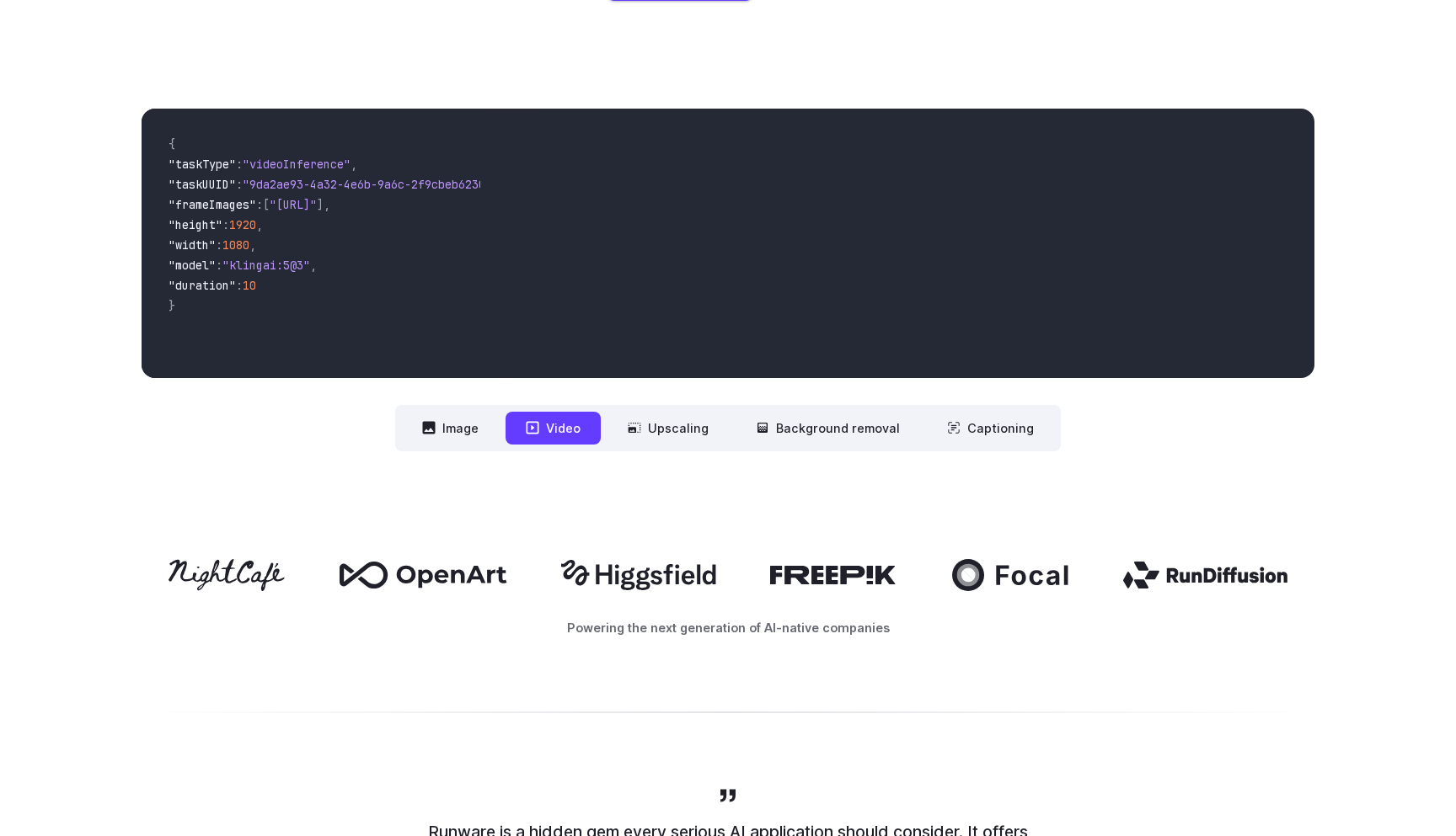
click at [870, 570] on icon at bounding box center [834, 575] width 127 height 19
click at [839, 571] on icon at bounding box center [834, 575] width 127 height 19
drag, startPoint x: 767, startPoint y: 570, endPoint x: 885, endPoint y: 568, distance: 118.0
click at [885, 568] on div at bounding box center [728, 575] width 1173 height 32
click at [885, 568] on icon at bounding box center [834, 575] width 127 height 19
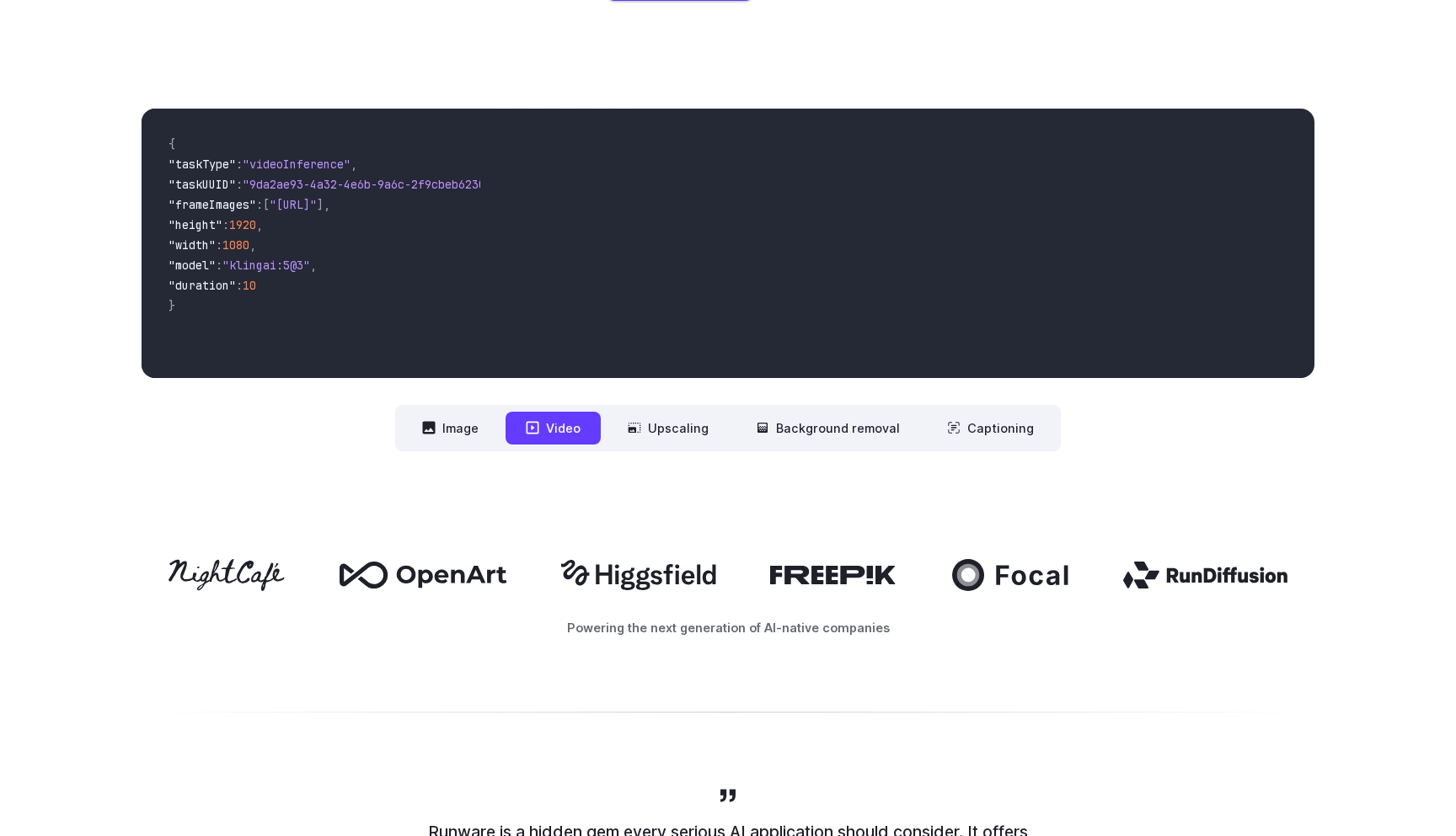
click at [883, 569] on icon at bounding box center [834, 575] width 127 height 19
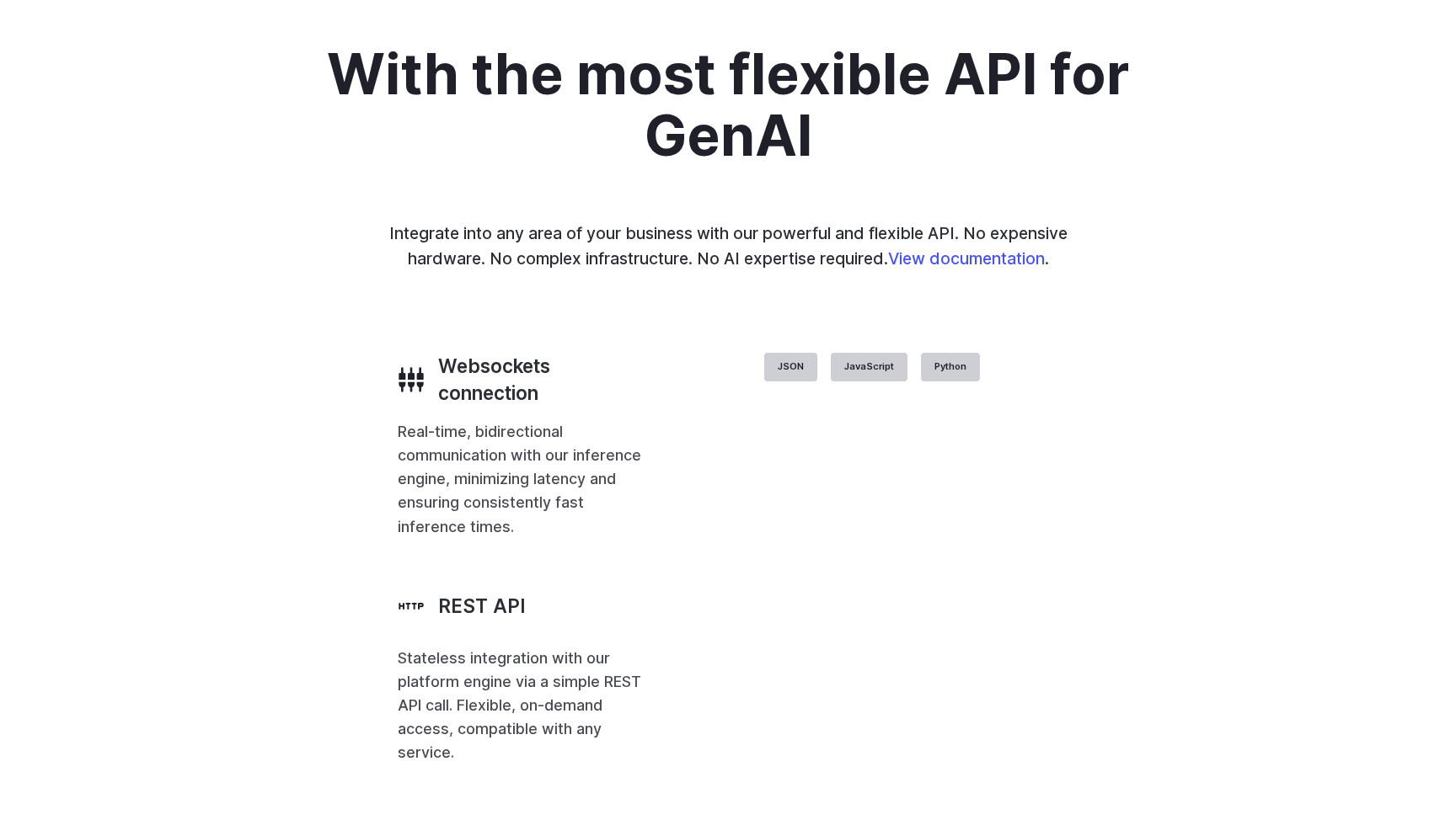
scroll to position [3858, 0]
